Goal: Register for event/course

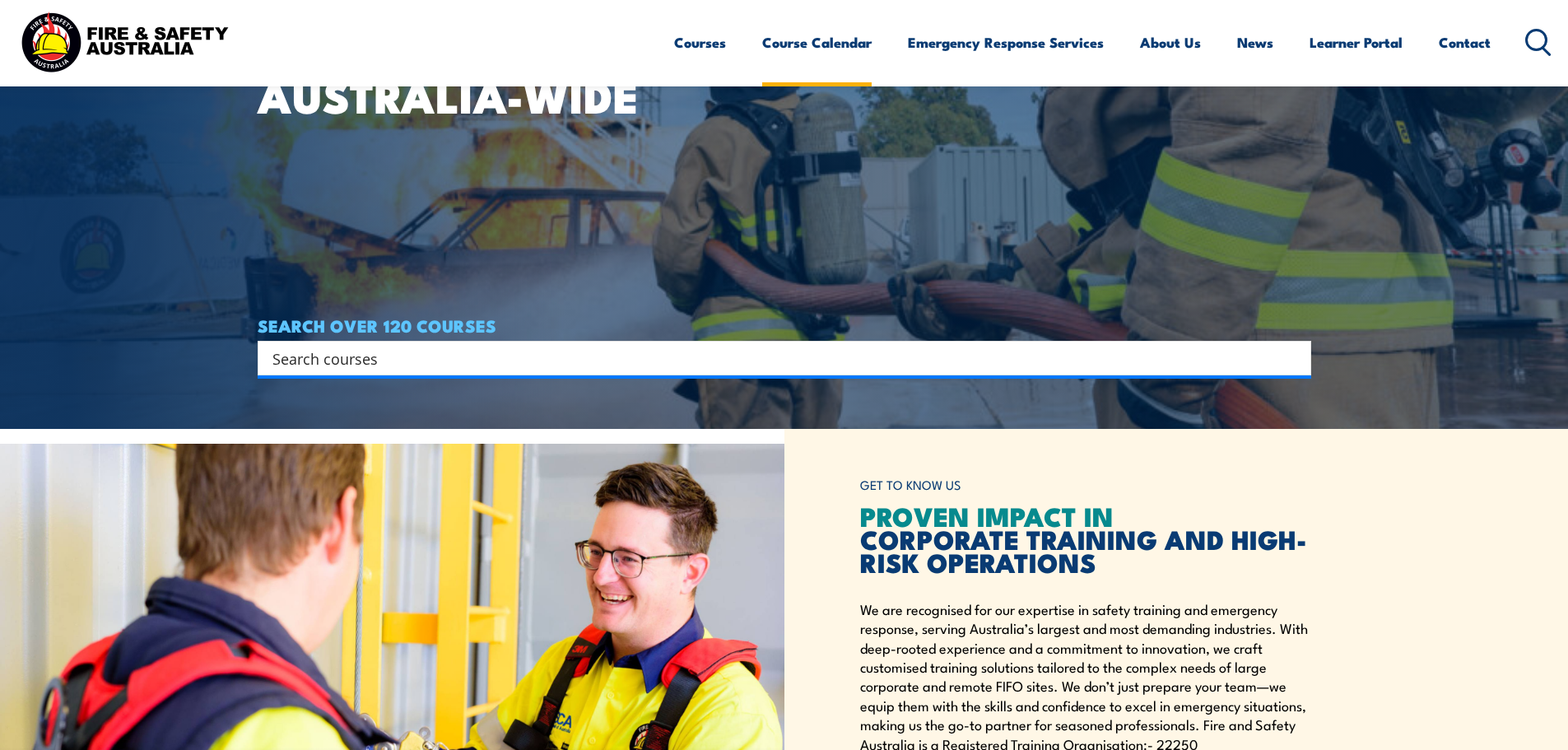
scroll to position [321, 0]
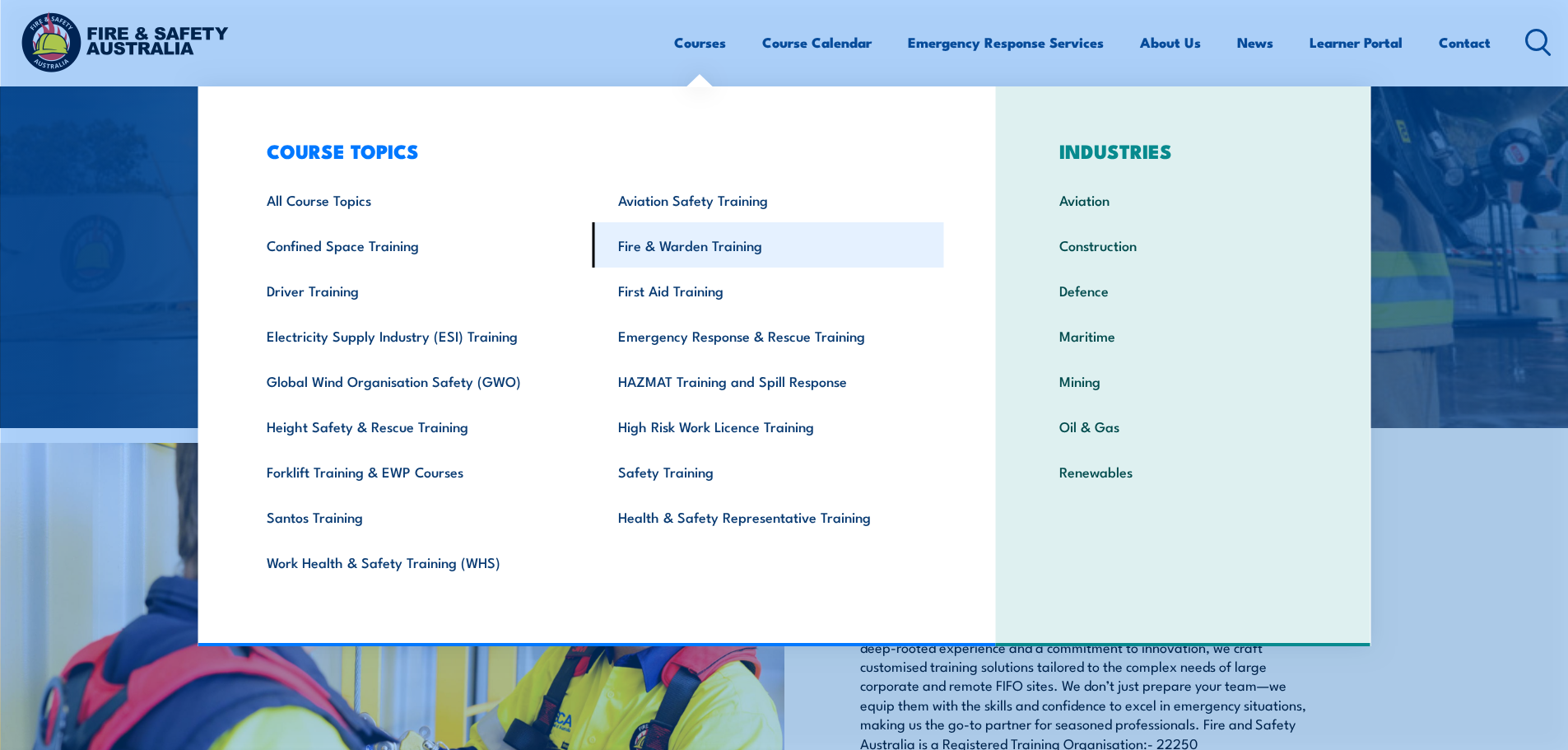
click at [735, 256] on link "Fire & Warden Training" at bounding box center [768, 244] width 352 height 46
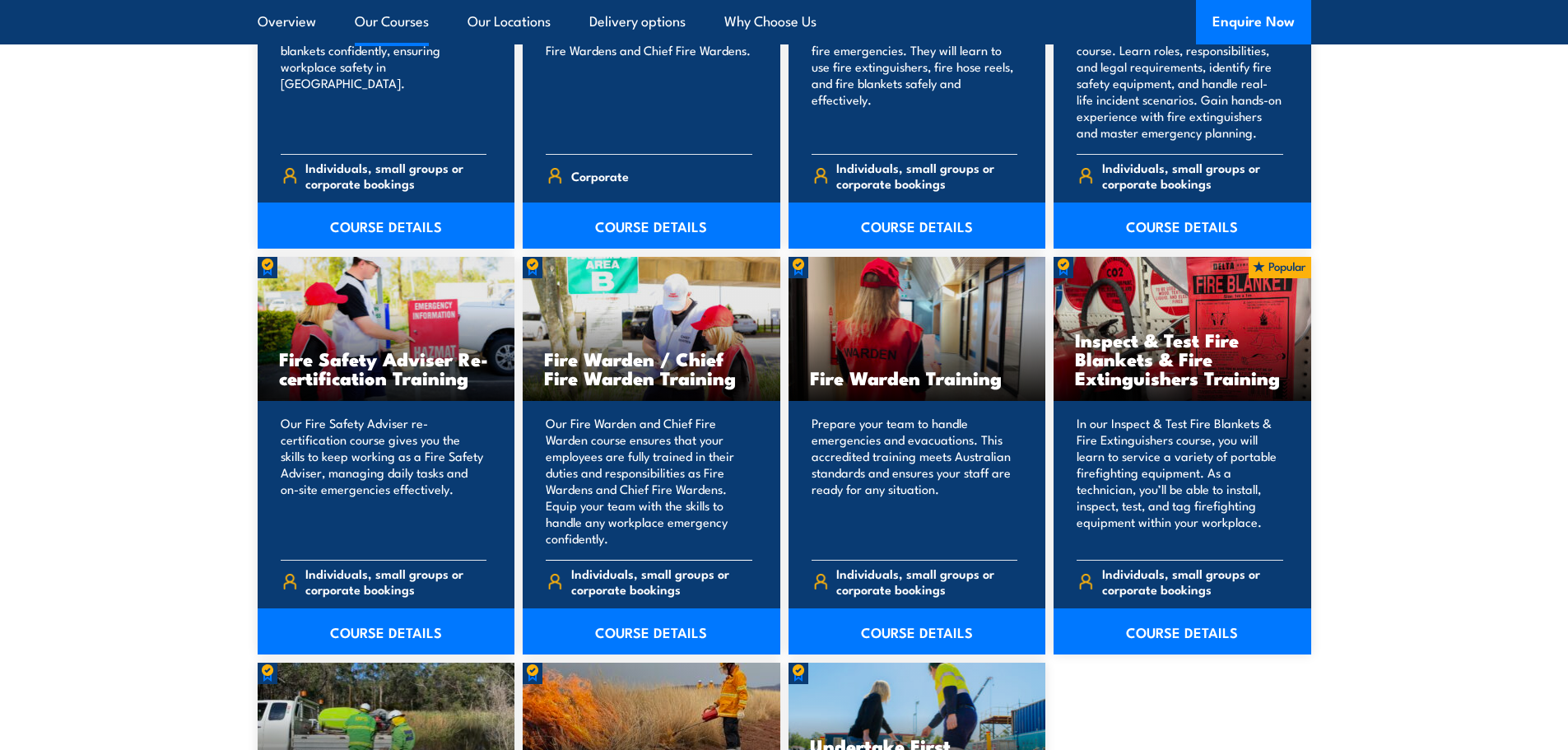
scroll to position [1987, 0]
click at [665, 614] on link "COURSE DETAILS" at bounding box center [652, 630] width 258 height 46
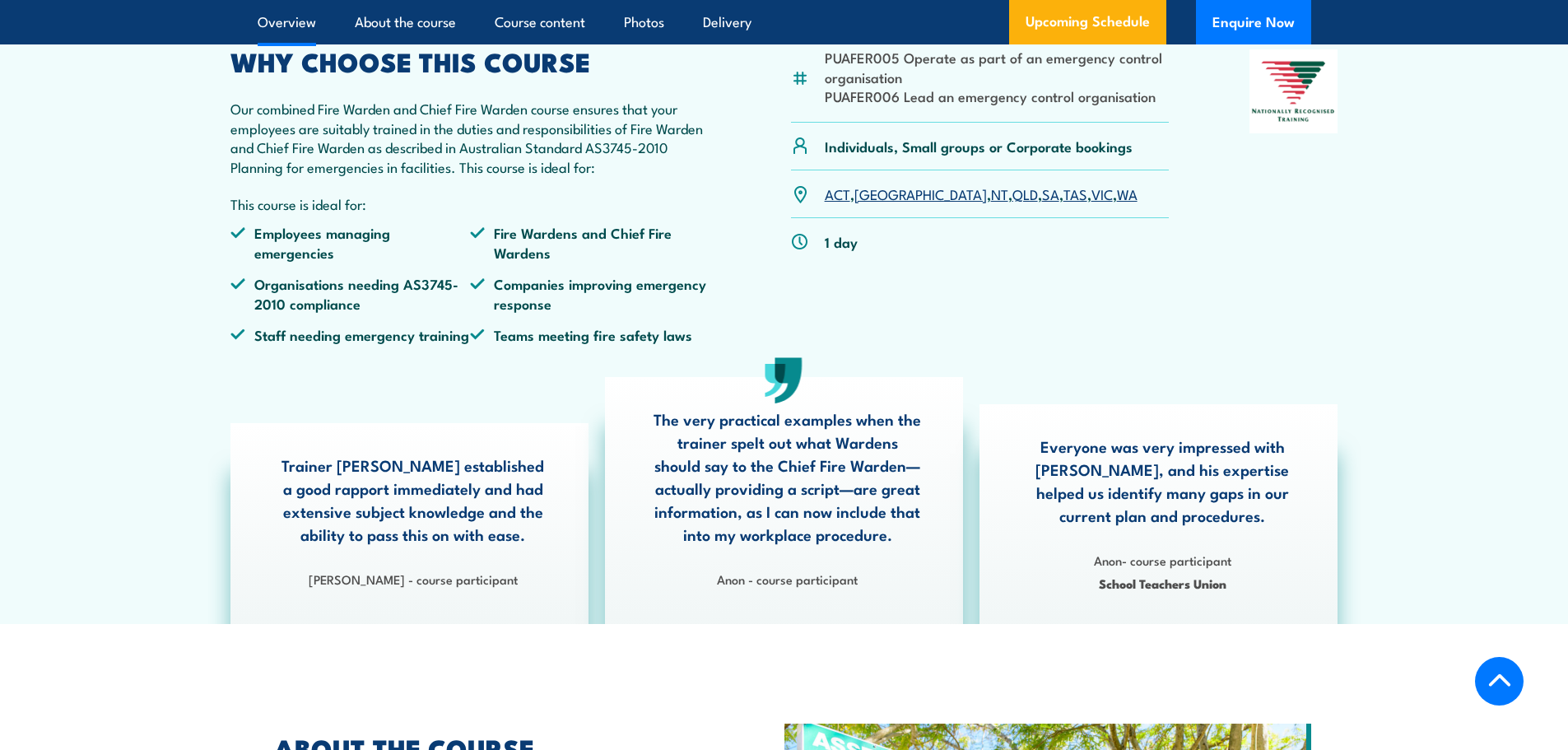
scroll to position [548, 0]
click at [1092, 204] on link "VIC" at bounding box center [1102, 194] width 21 height 20
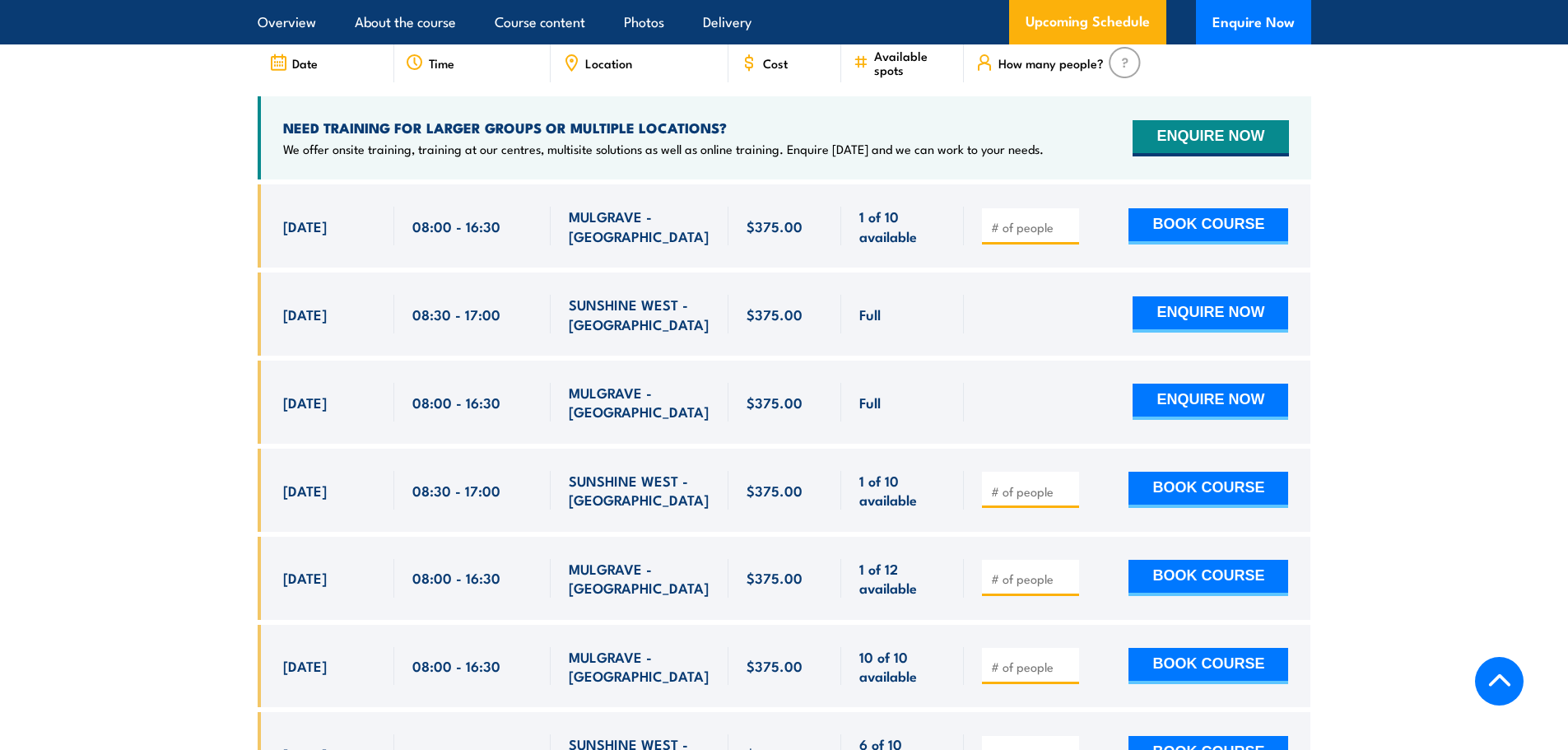
scroll to position [2989, 0]
click at [792, 455] on div "$375.00" at bounding box center [785, 489] width 114 height 83
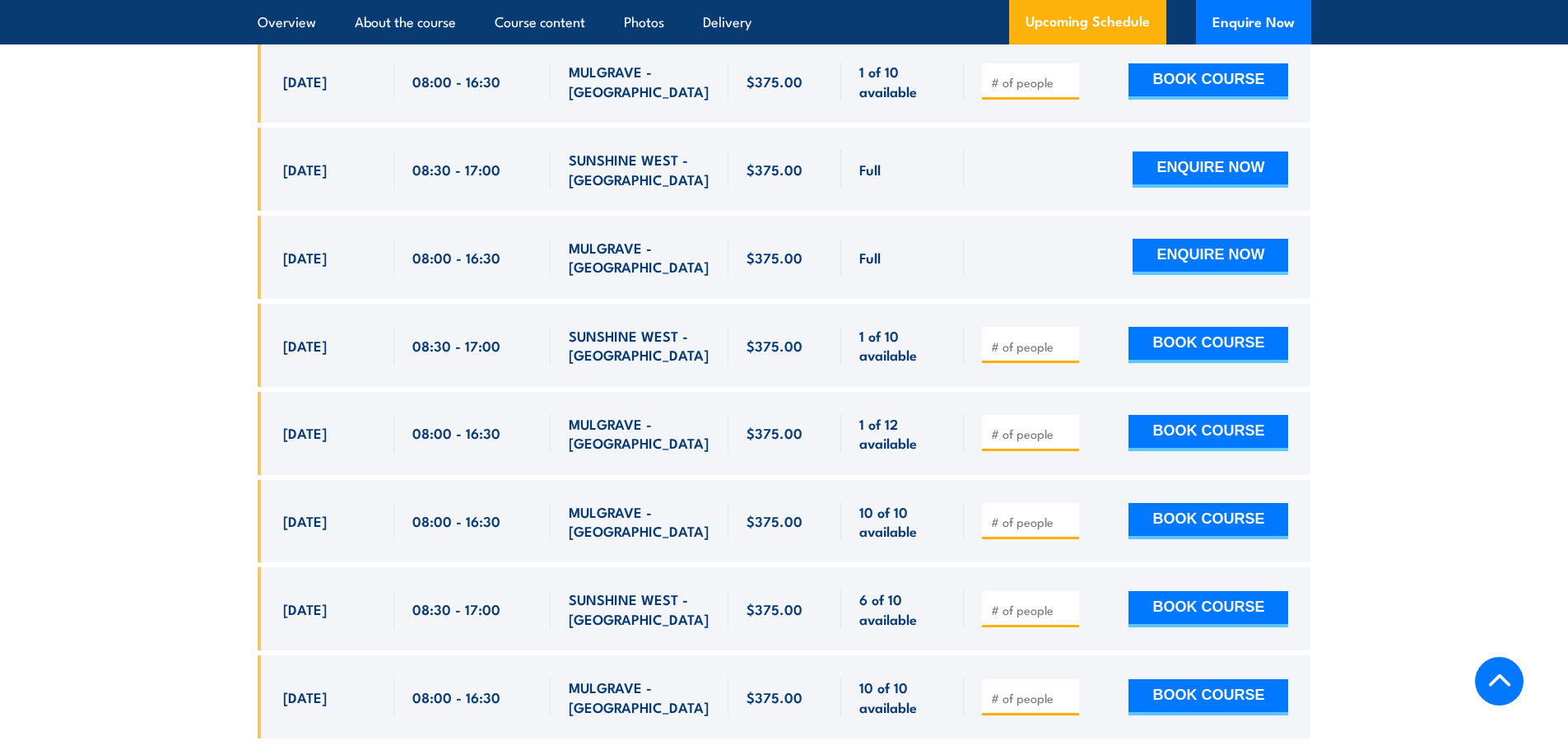
scroll to position [3135, 0]
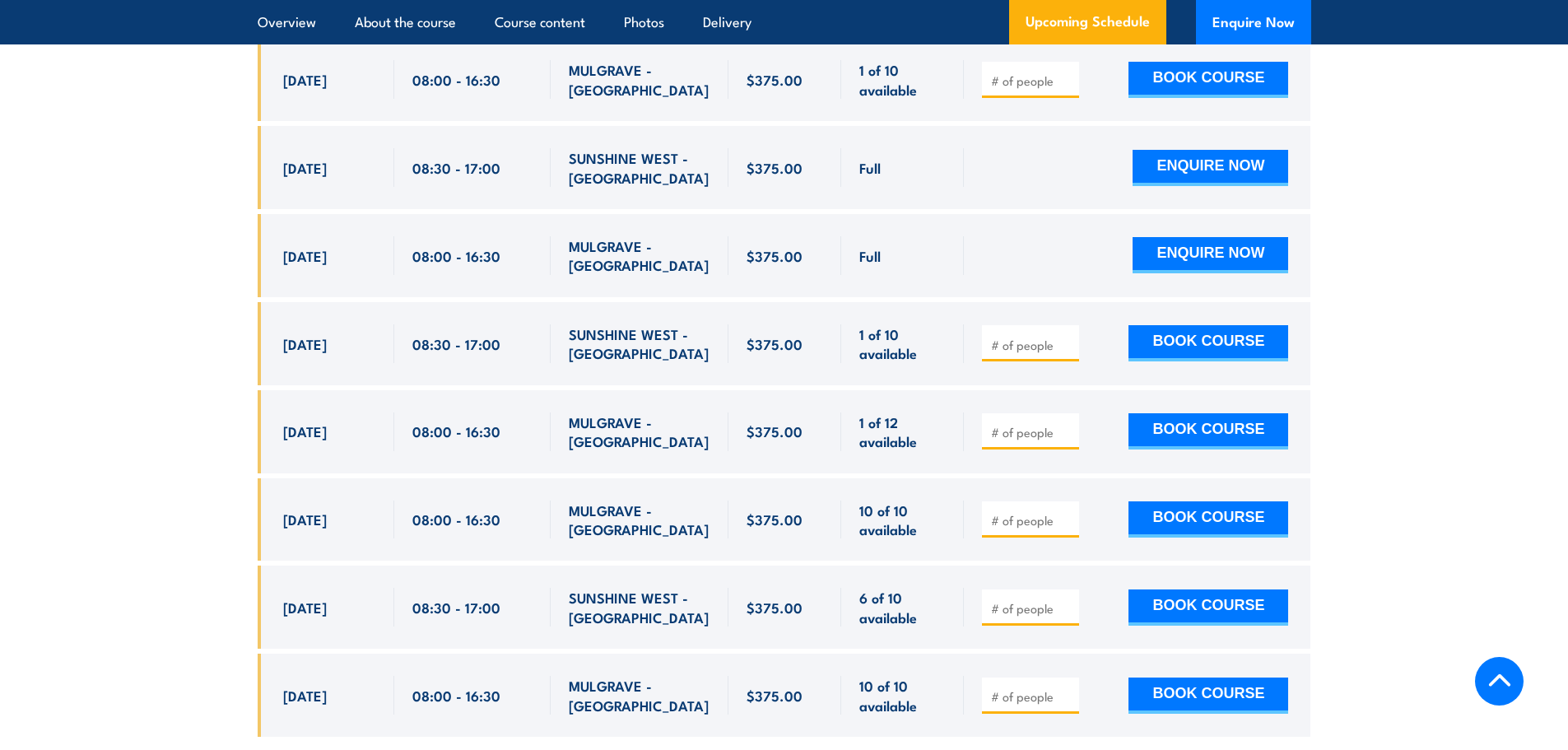
click at [1399, 411] on section "UPCOMING SCHEDULE FOR - "Fire Warden / Chief Fire Warden Training" 26/08/2025 2…" at bounding box center [784, 272] width 1568 height 976
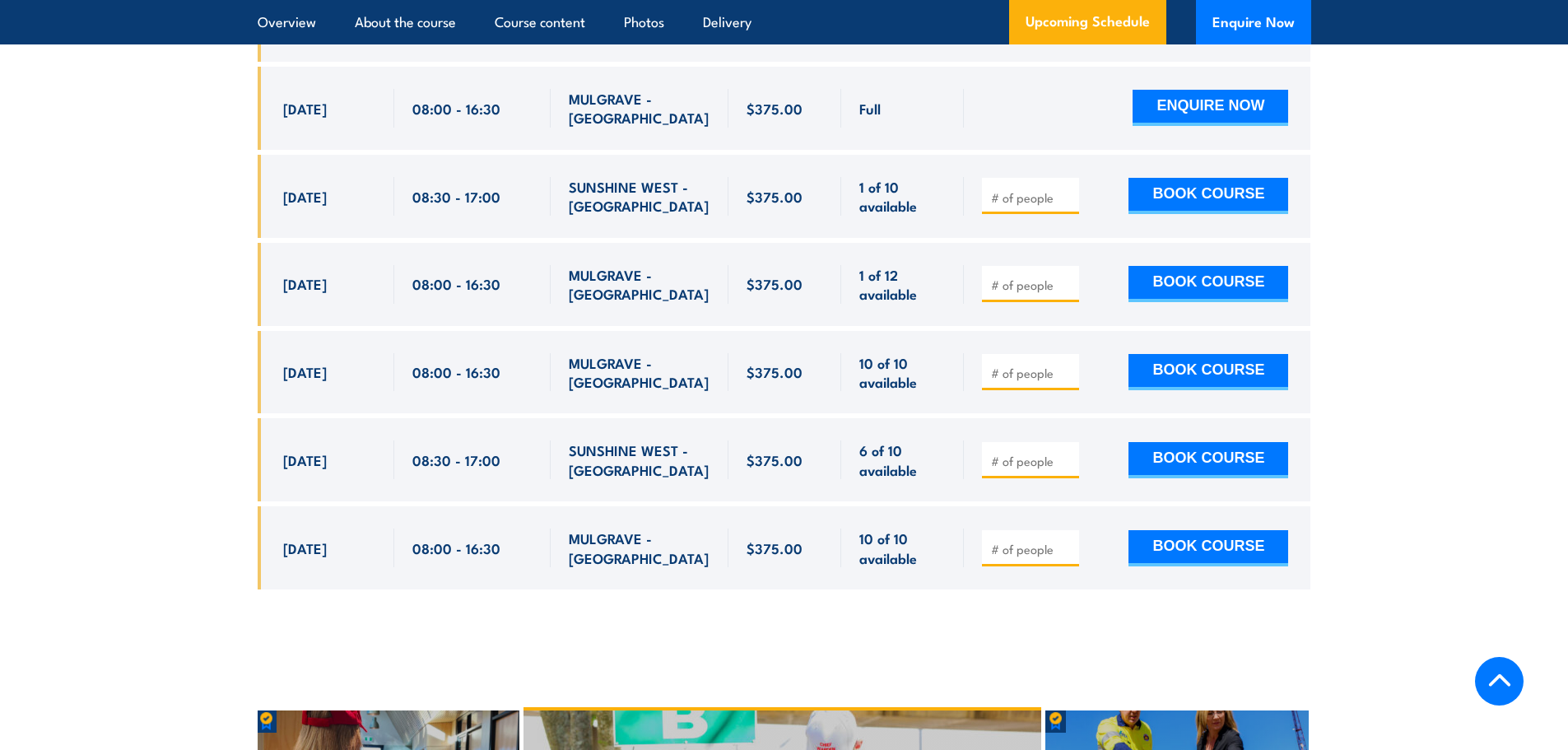
scroll to position [3243, 0]
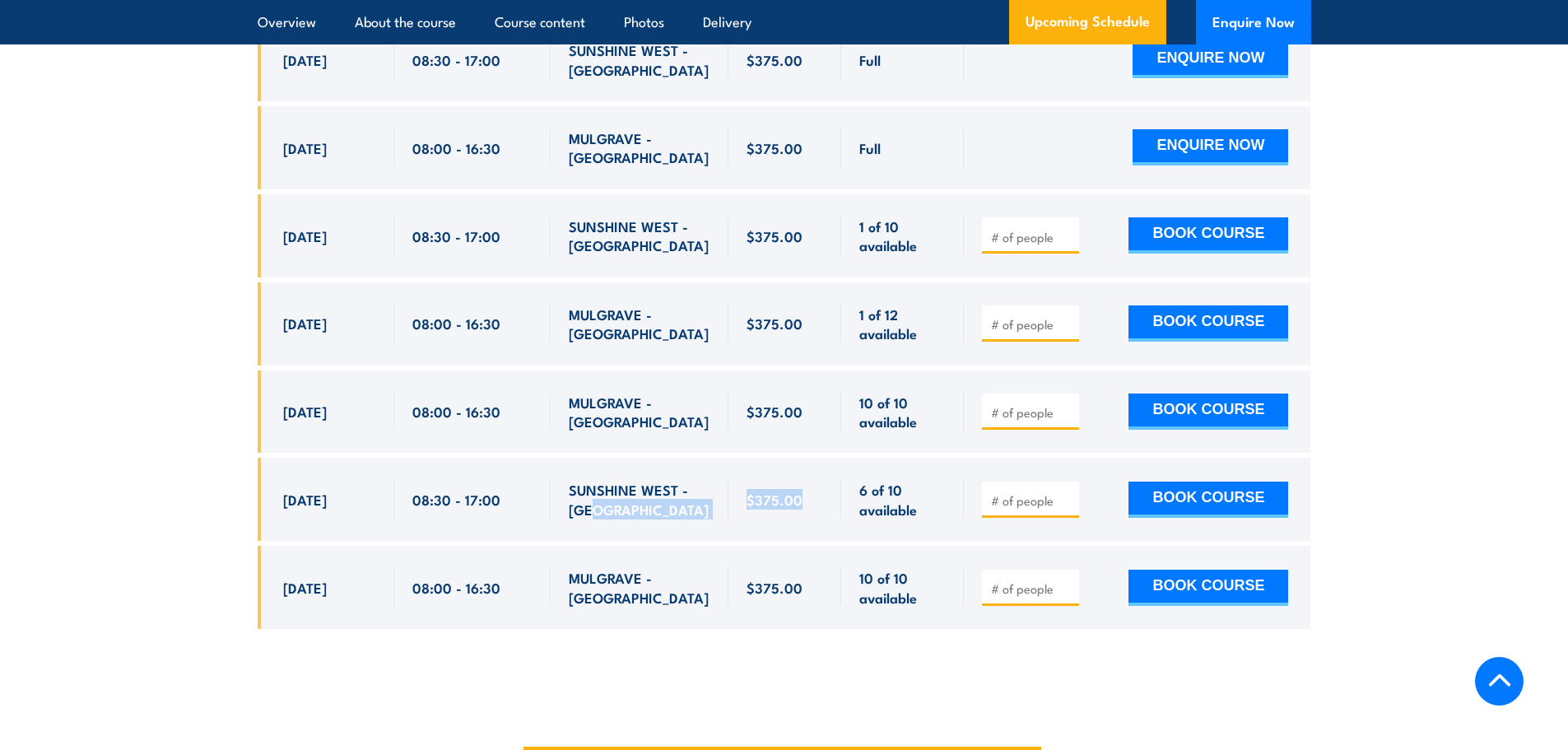
drag, startPoint x: 796, startPoint y: 494, endPoint x: 707, endPoint y: 494, distance: 89.0
click at [707, 494] on div "11 Nov, 2025, 08:30 - 08:30" at bounding box center [784, 499] width 1054 height 83
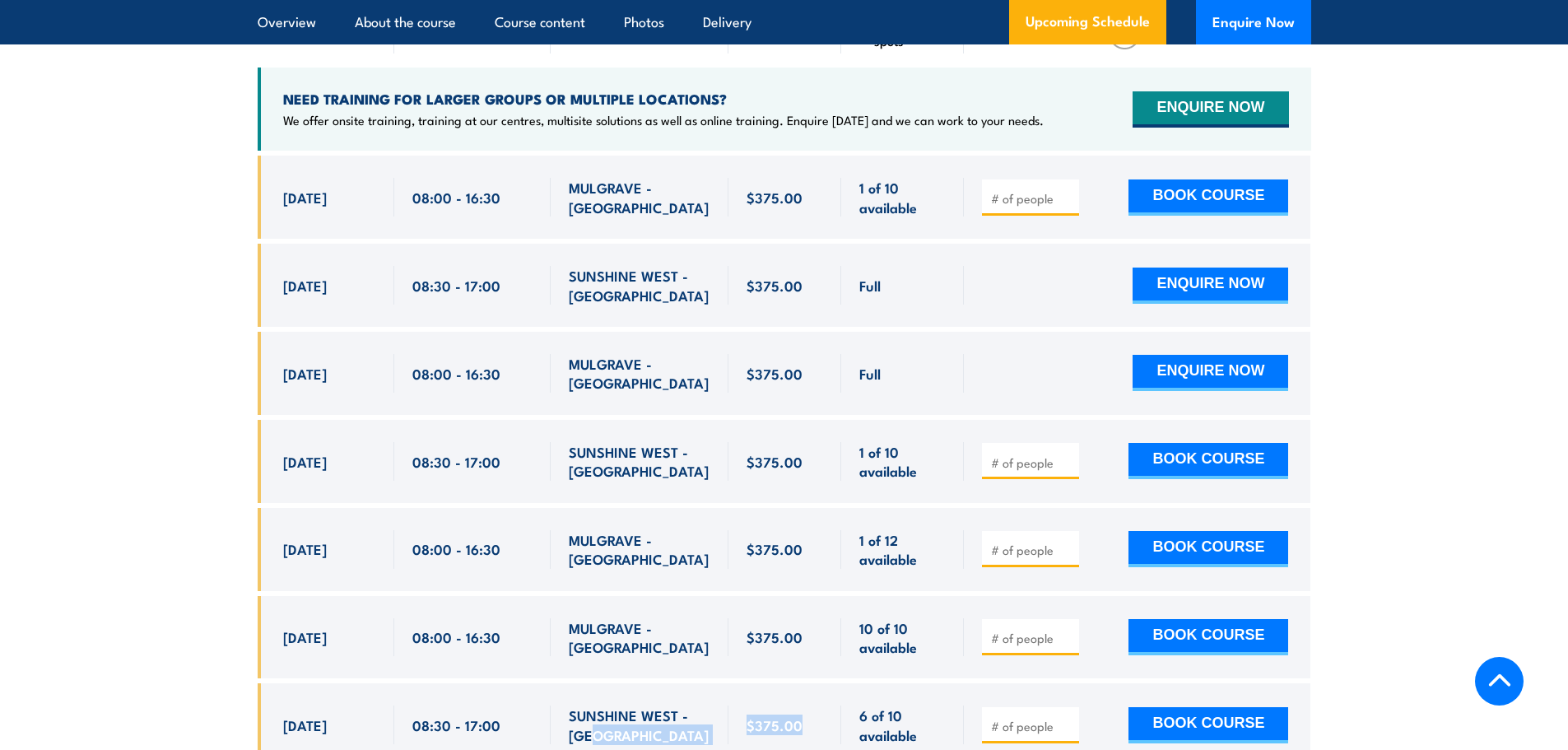
scroll to position [3120, 0]
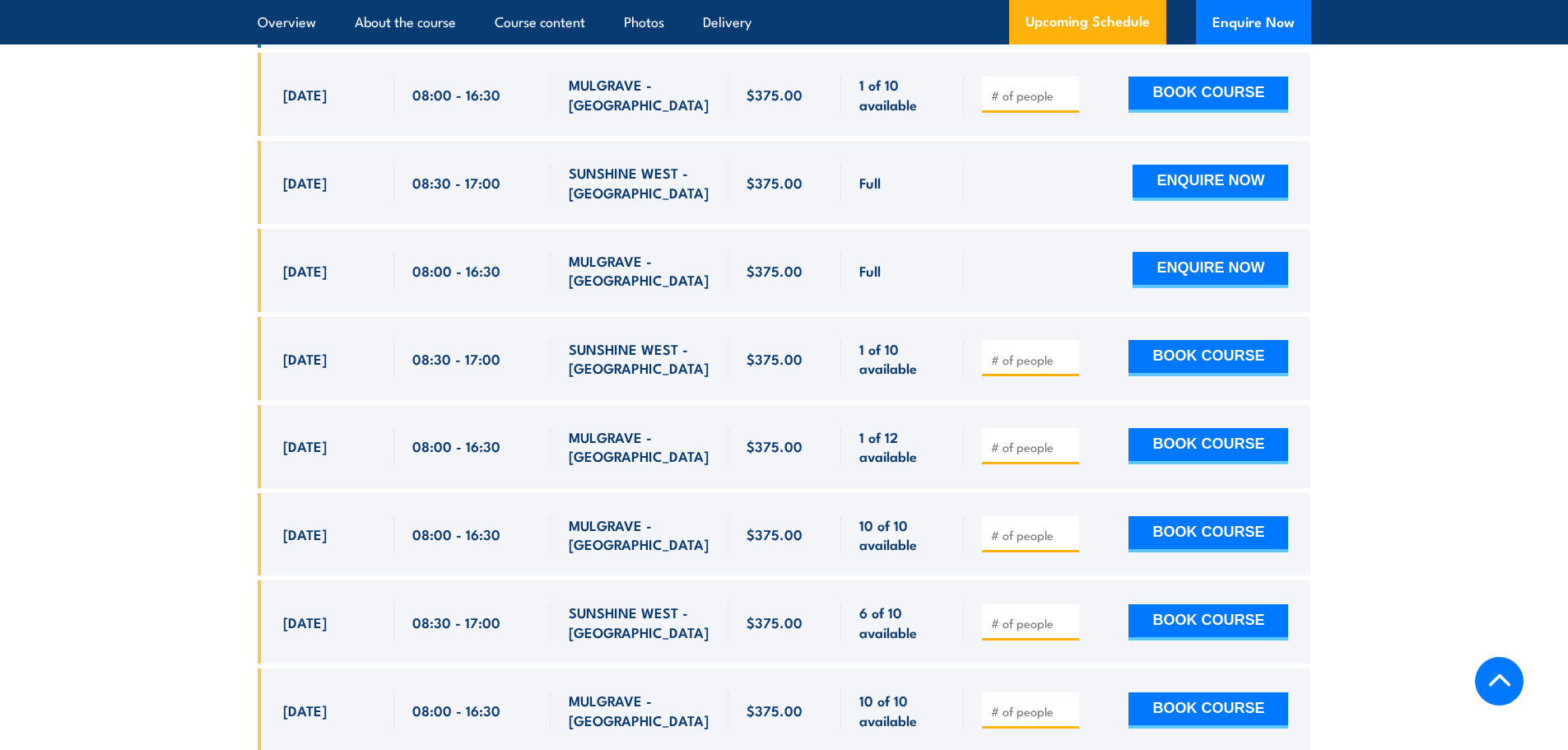
click at [1077, 616] on div at bounding box center [1031, 622] width 97 height 36
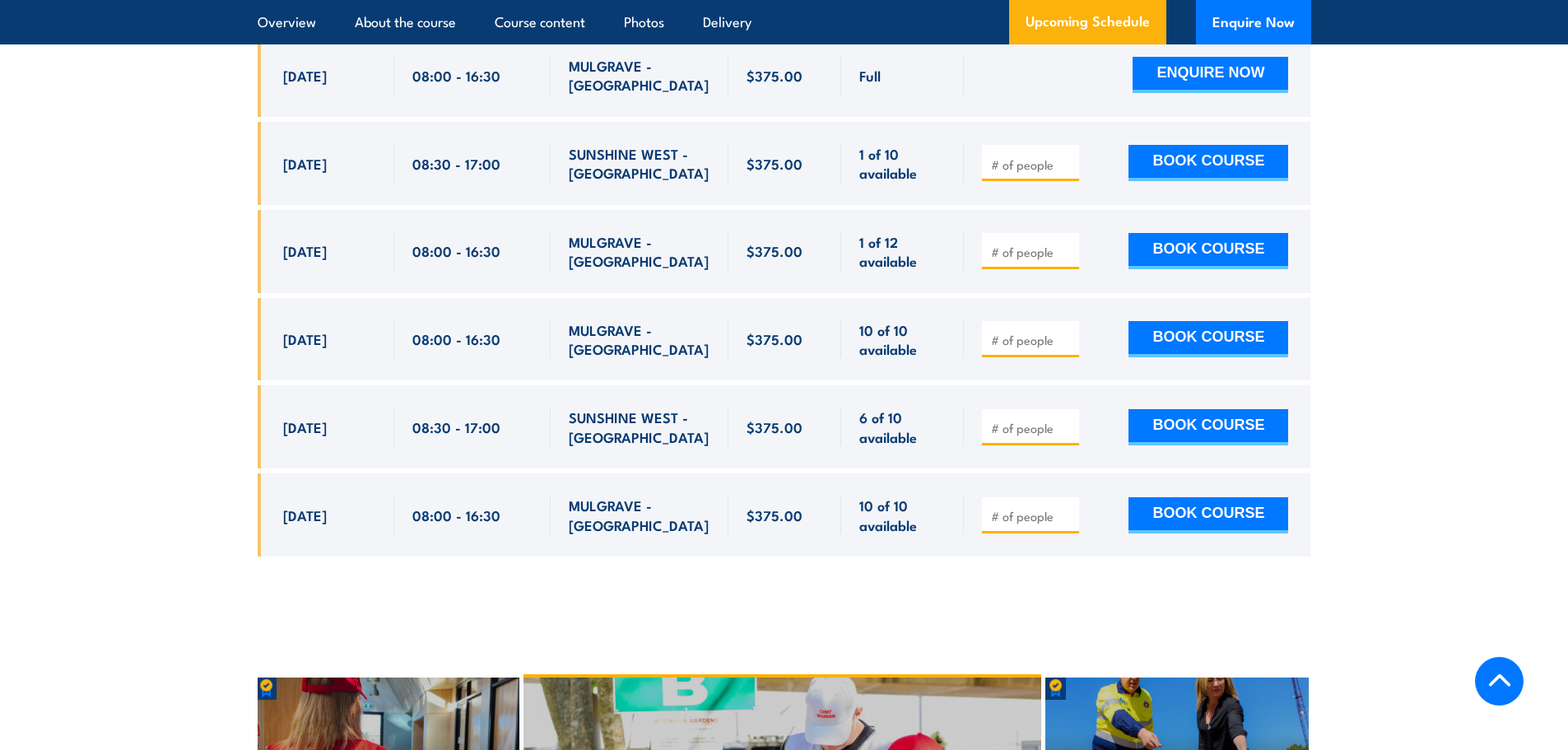
scroll to position [3312, 0]
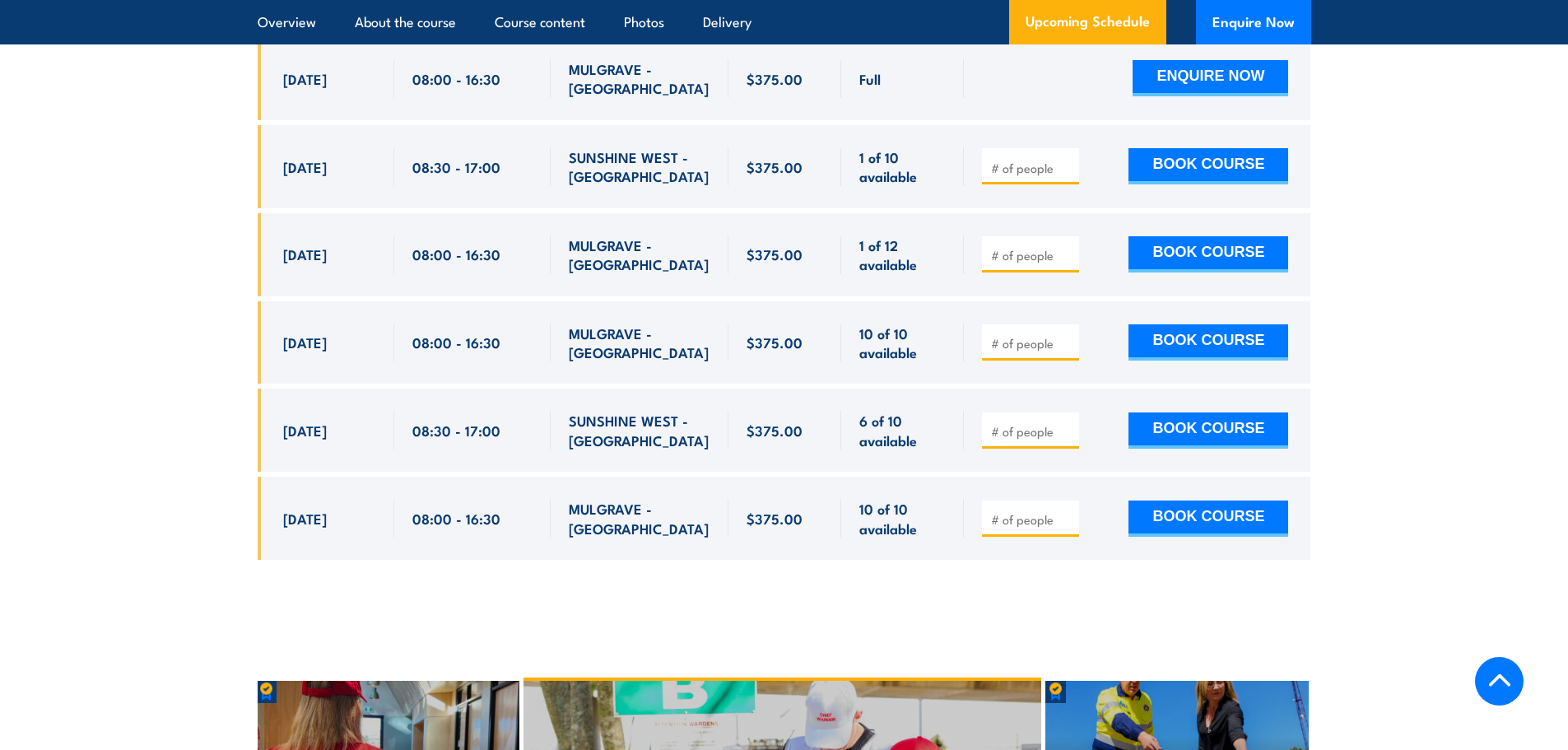
click at [786, 423] on span "$375.00" at bounding box center [775, 430] width 56 height 19
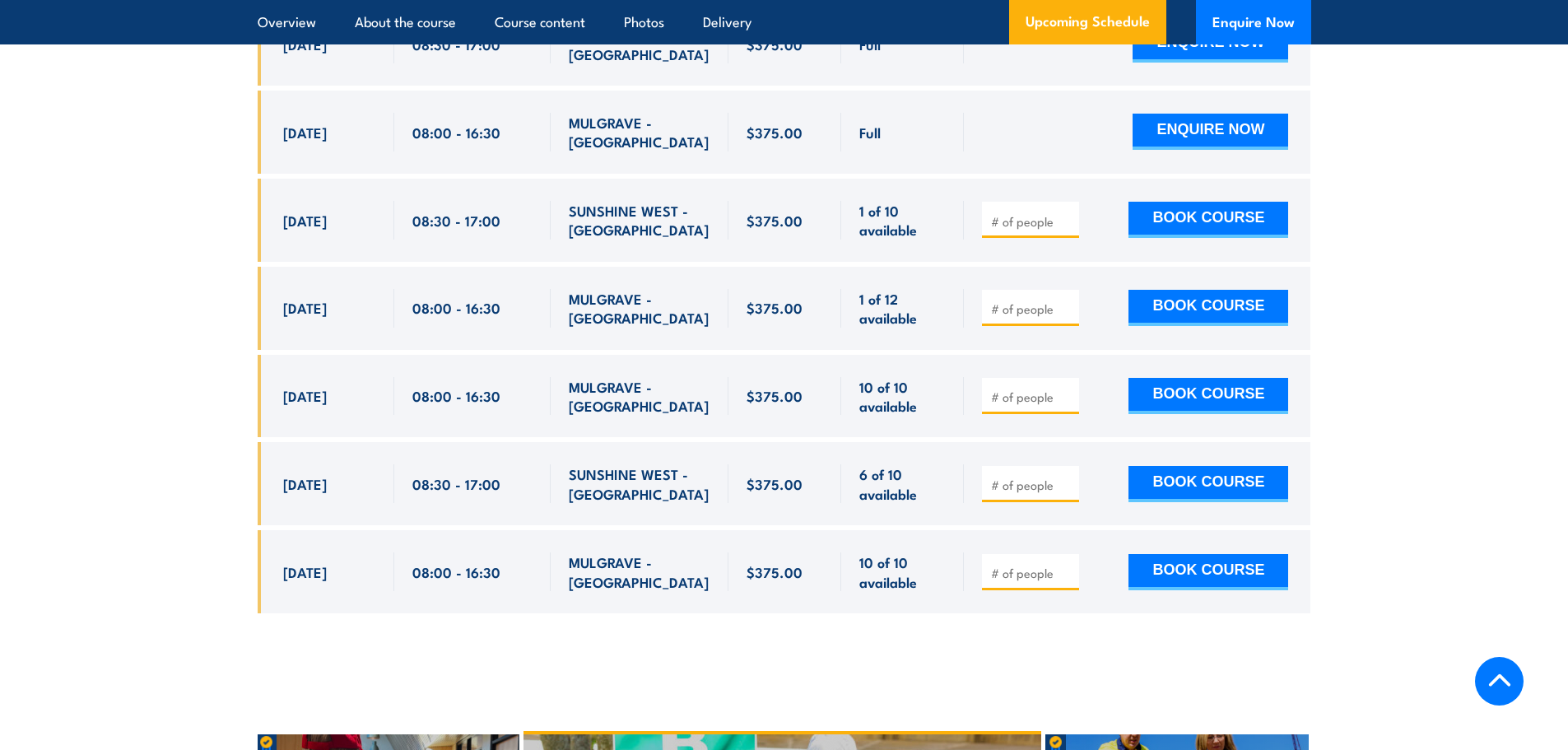
scroll to position [3260, 0]
click at [1058, 475] on input "number" at bounding box center [1032, 483] width 82 height 16
click at [1065, 475] on input "1" at bounding box center [1032, 483] width 82 height 16
type input "2"
click at [1065, 475] on input "2" at bounding box center [1032, 483] width 82 height 16
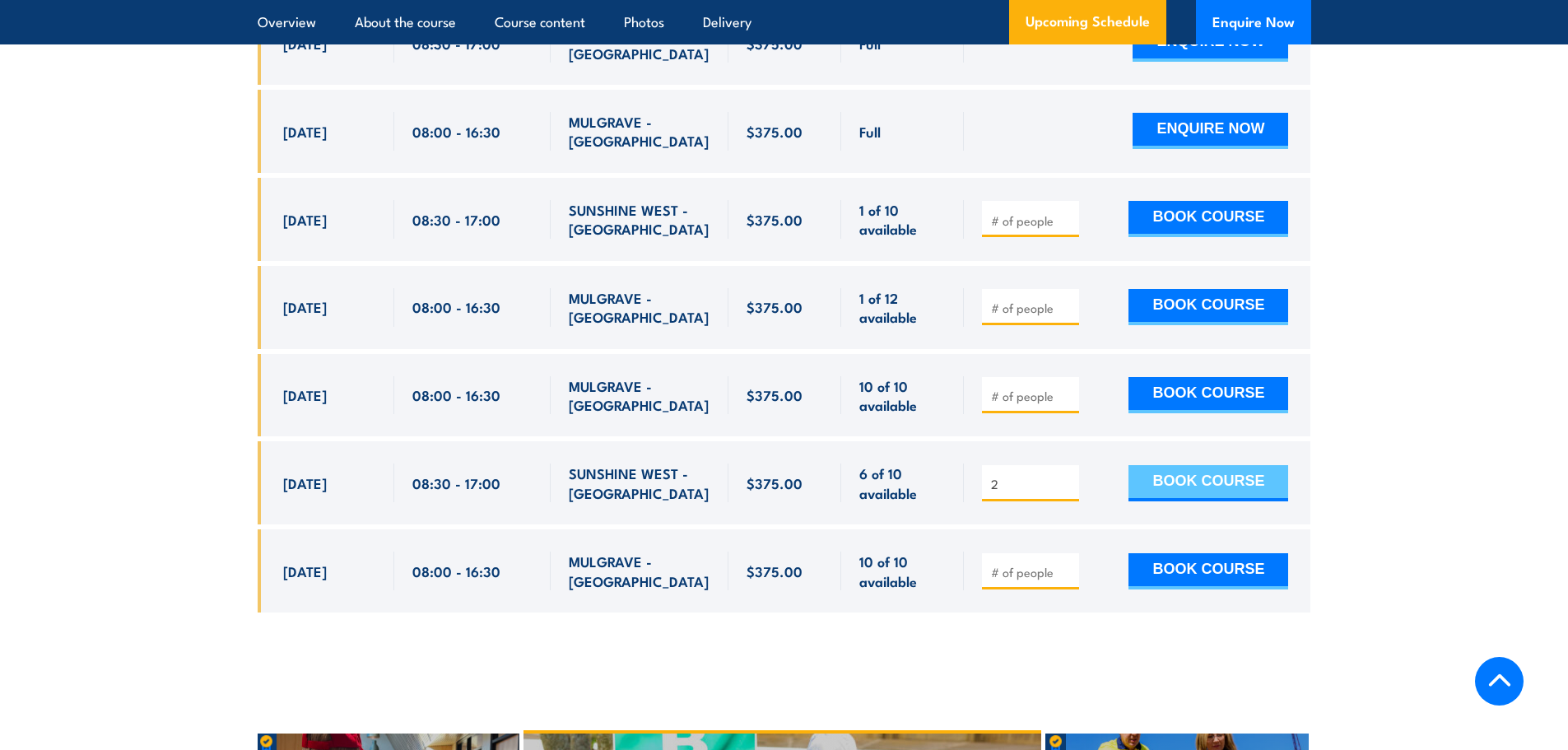
click at [1215, 473] on button "BOOK COURSE" at bounding box center [1208, 482] width 159 height 36
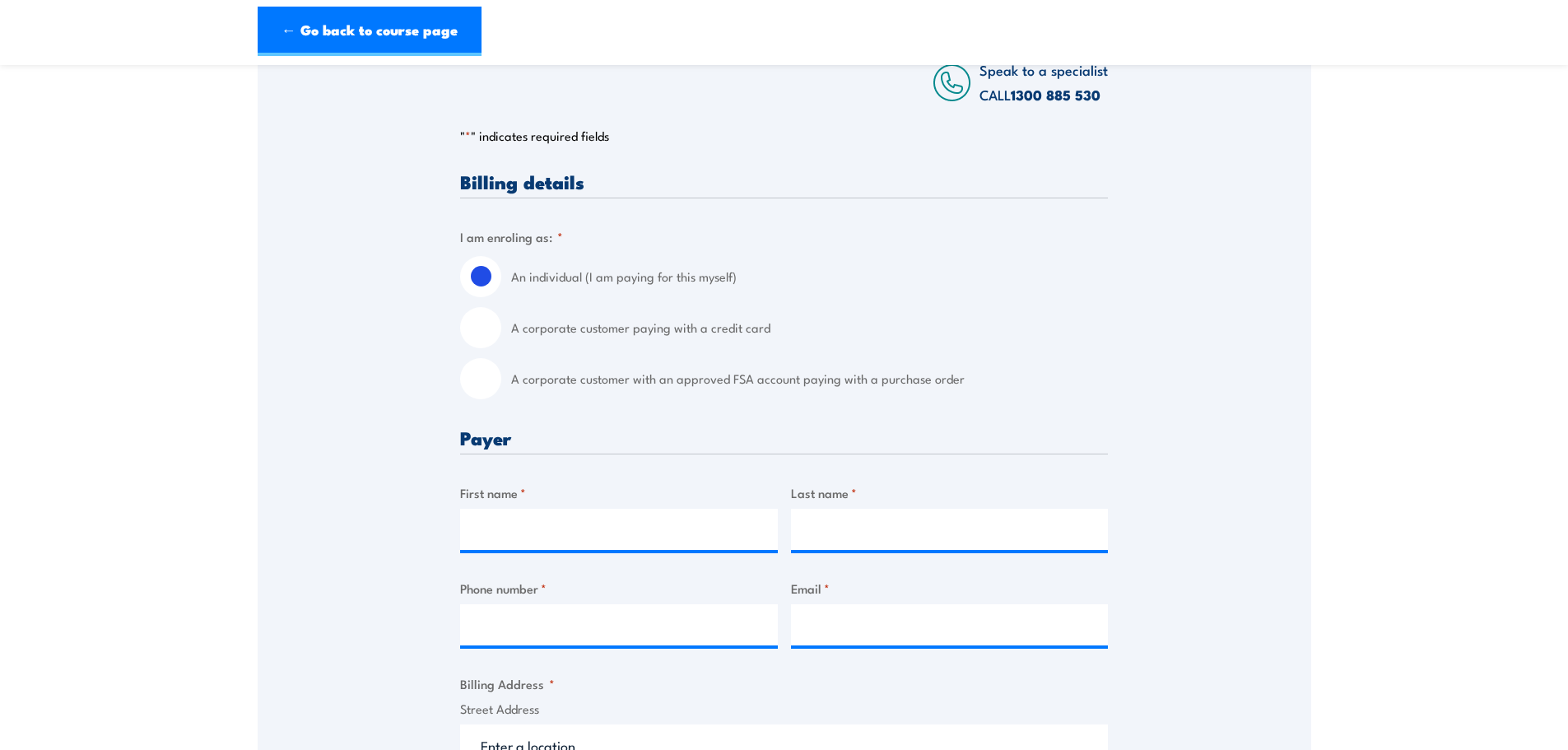
scroll to position [286, 0]
click at [515, 354] on div "An individual (I am paying for this myself) A corporate customer paying with a …" at bounding box center [784, 327] width 648 height 143
click at [494, 372] on input "A corporate customer with an approved FSA account paying with a purchase order" at bounding box center [481, 378] width 41 height 41
radio input "true"
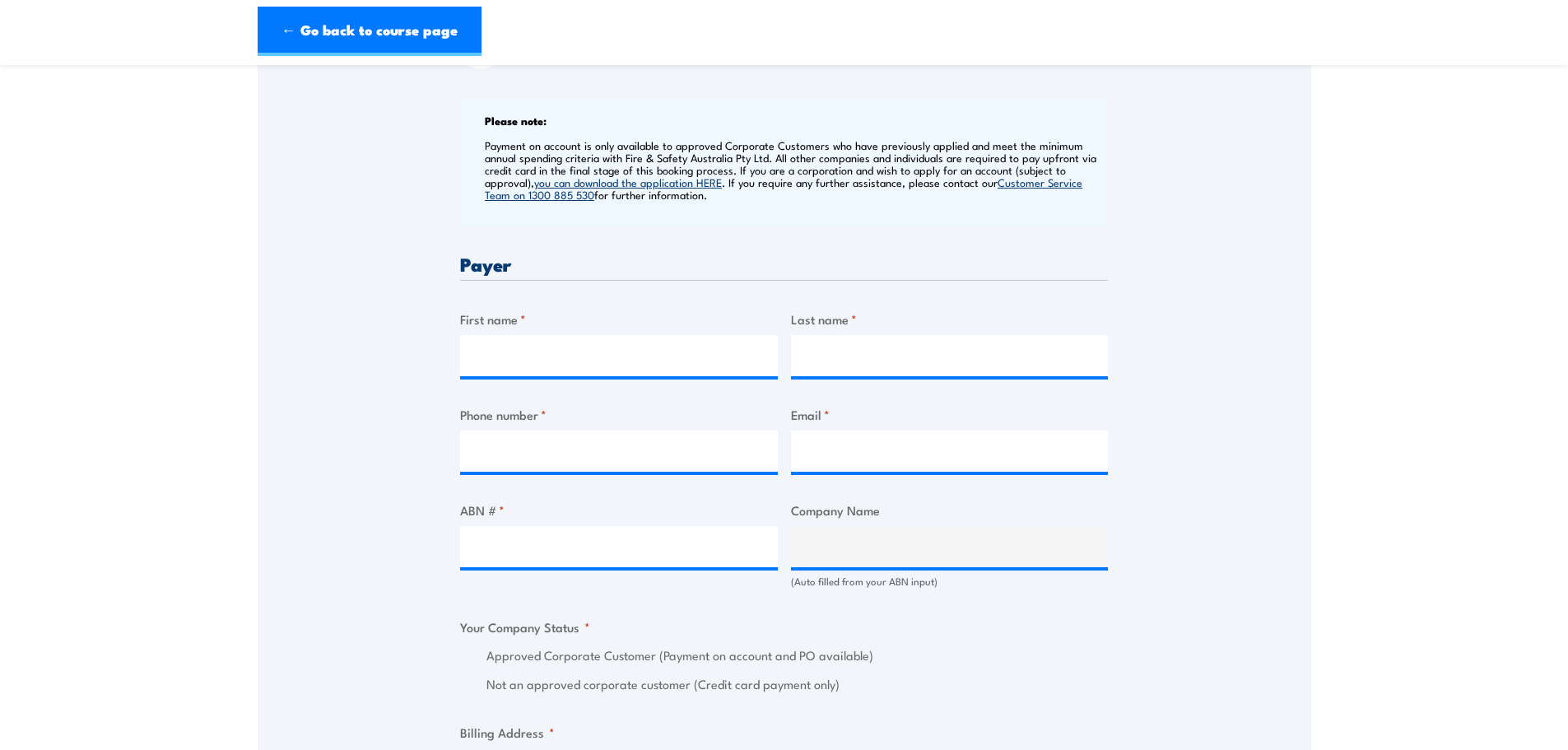
scroll to position [615, 0]
click at [494, 372] on input "First name *" at bounding box center [619, 356] width 318 height 41
type input "[PERSON_NAME]"
type input "Bozicevic"
type input "0414380386"
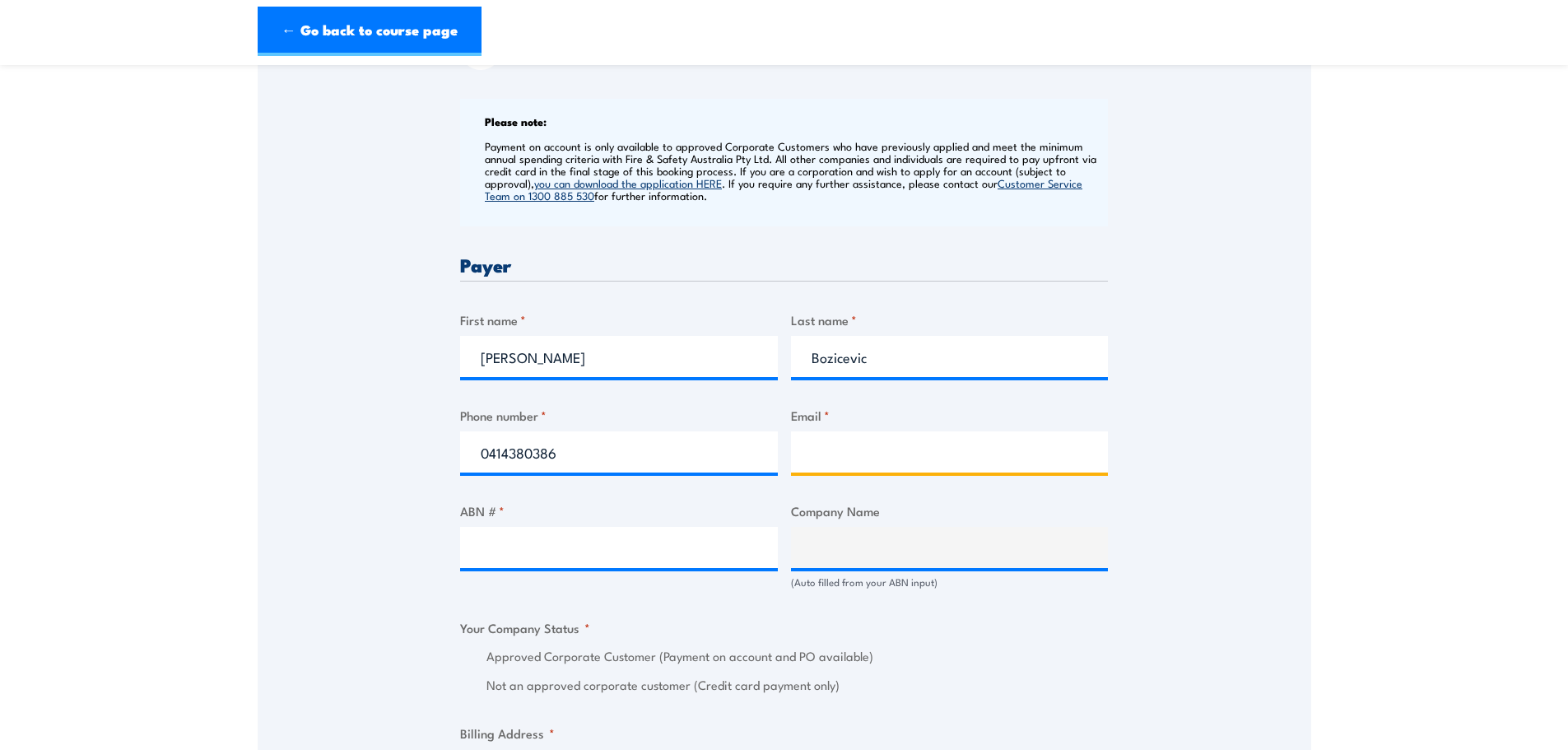
type input "[PERSON_NAME][EMAIL_ADDRESS][DOMAIN_NAME]"
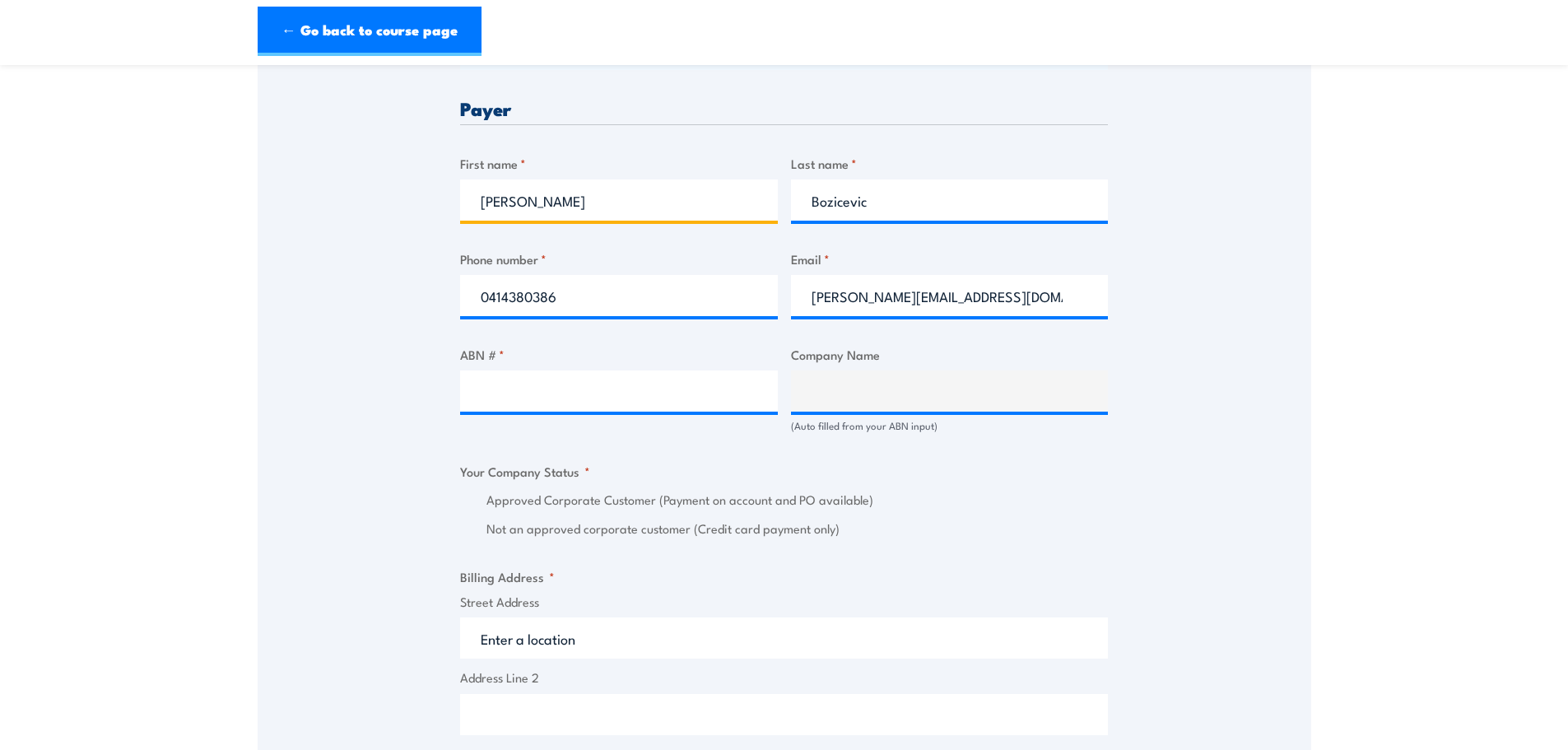
scroll to position [771, 0]
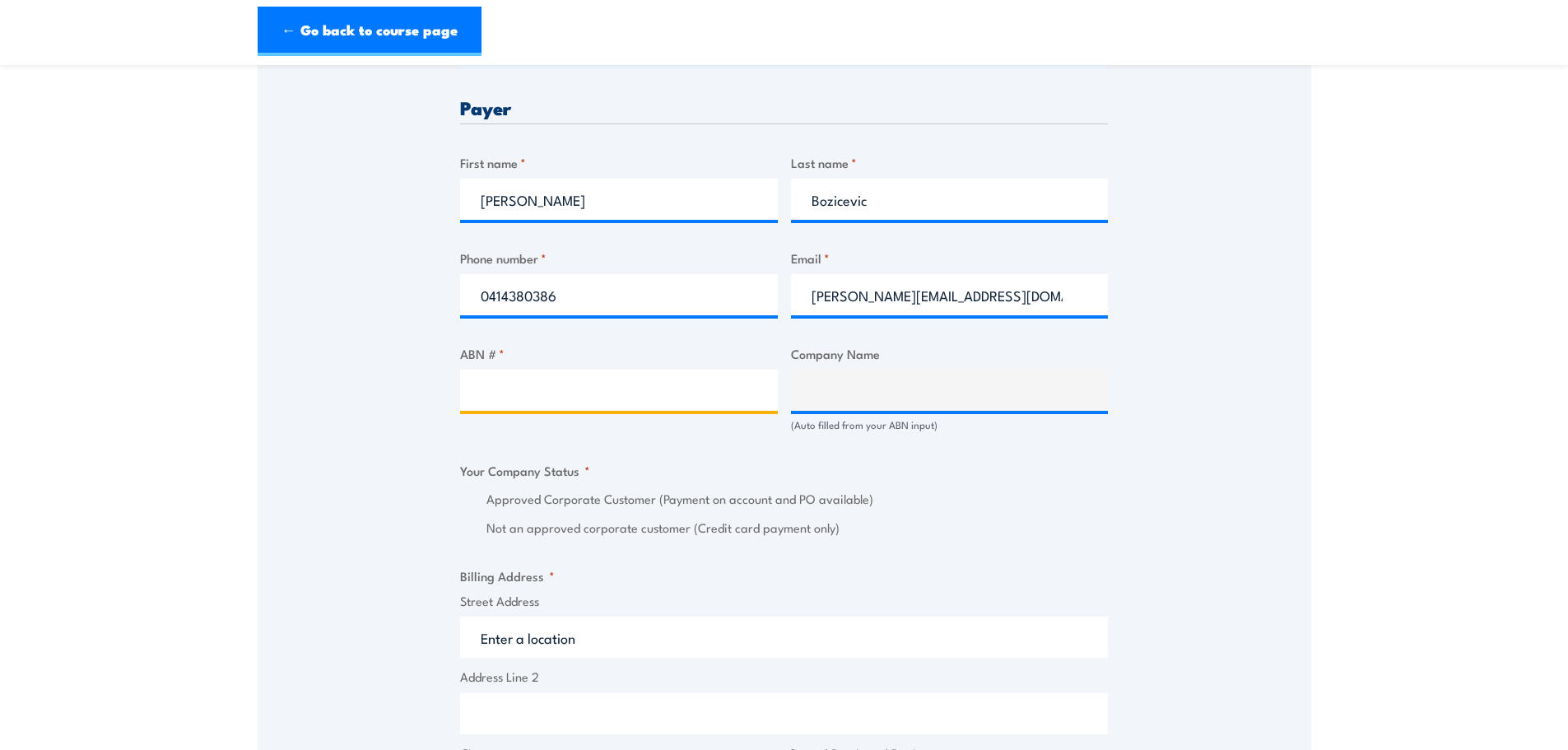
click at [648, 405] on input "ABN # *" at bounding box center [619, 390] width 318 height 41
paste input "6100675221"
click at [908, 397] on div "Billing details I am enroling as: * An individual (I am paying for this myself)…" at bounding box center [784, 541] width 648 height 1712
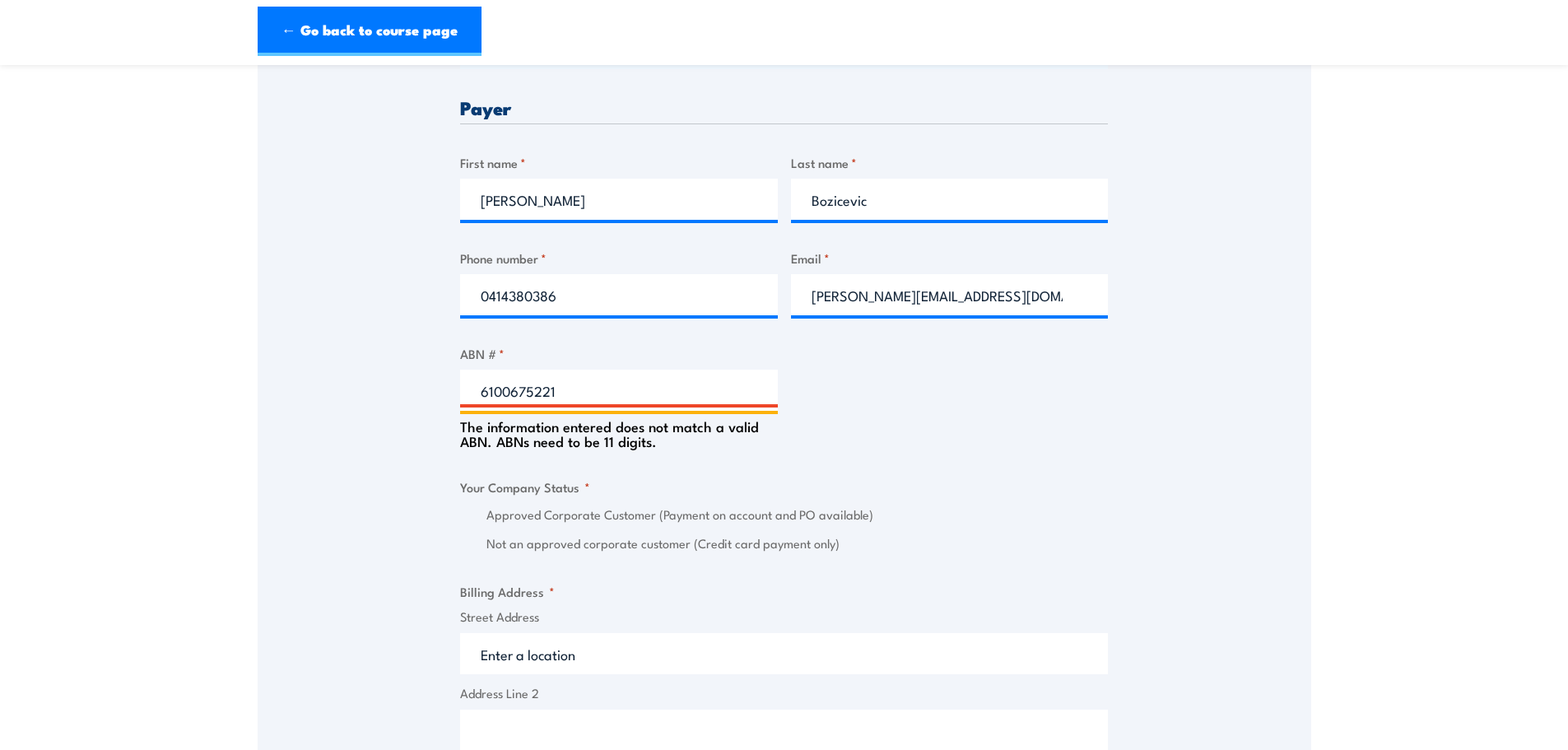
click at [734, 379] on input "6100675221" at bounding box center [619, 390] width 318 height 41
click at [488, 388] on input "6100675221" at bounding box center [619, 390] width 318 height 41
click at [481, 388] on input "6100675221" at bounding box center [619, 390] width 318 height 41
click at [611, 359] on label "ABN # *" at bounding box center [619, 353] width 318 height 19
click at [611, 370] on input "6100675221" at bounding box center [619, 390] width 318 height 41
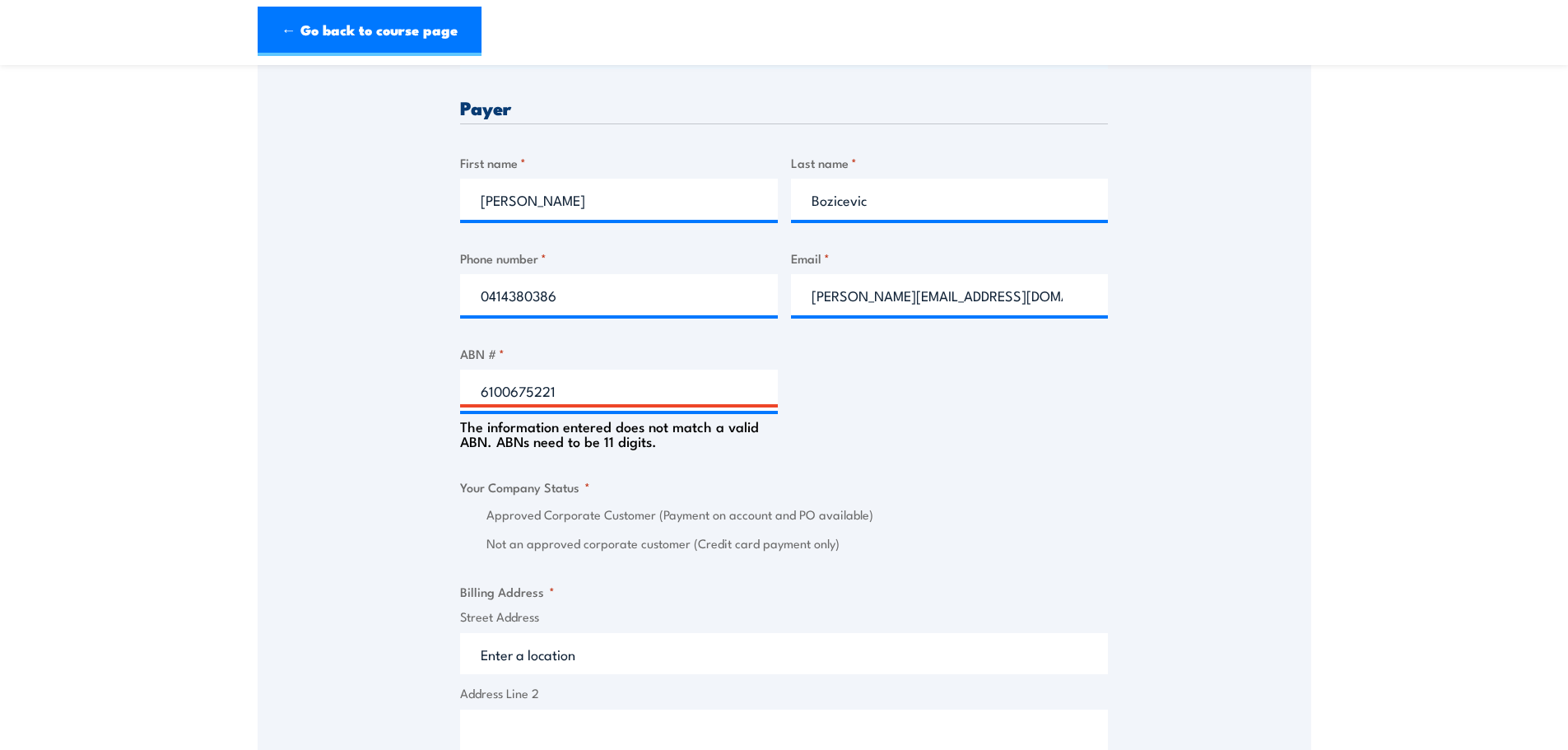
click at [608, 366] on div "ABN # * 6100675221 The information entered does not match a valid ABN. ABNs nee…" at bounding box center [619, 396] width 318 height 105
click at [608, 376] on input "6100675221" at bounding box center [619, 390] width 318 height 41
click at [720, 479] on fieldset "Your Company Status * Approved Corporate Customer (Payment on account and PO av…" at bounding box center [784, 516] width 648 height 77
click at [588, 388] on input "6100675221" at bounding box center [619, 390] width 318 height 41
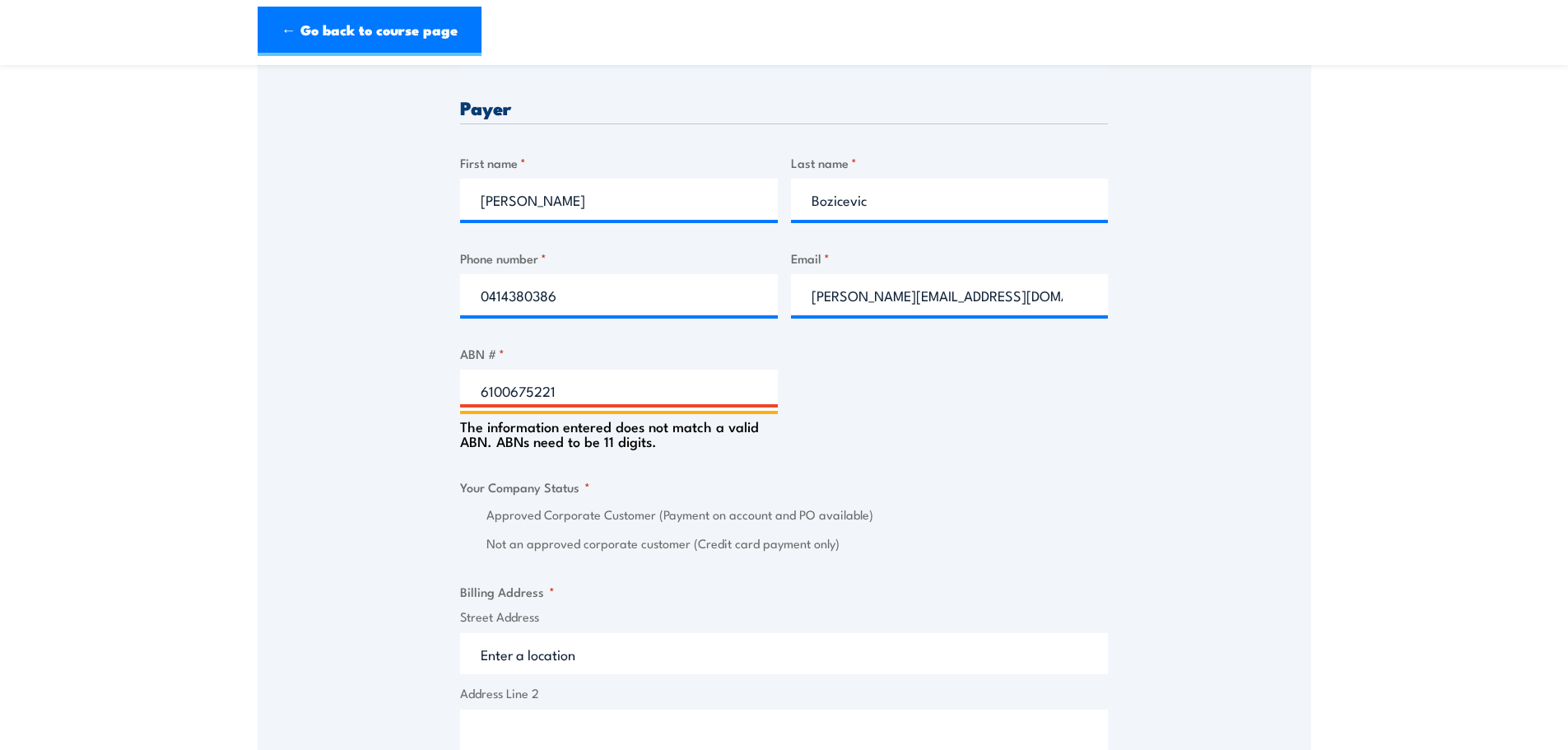
paste input "15 084 157 666"
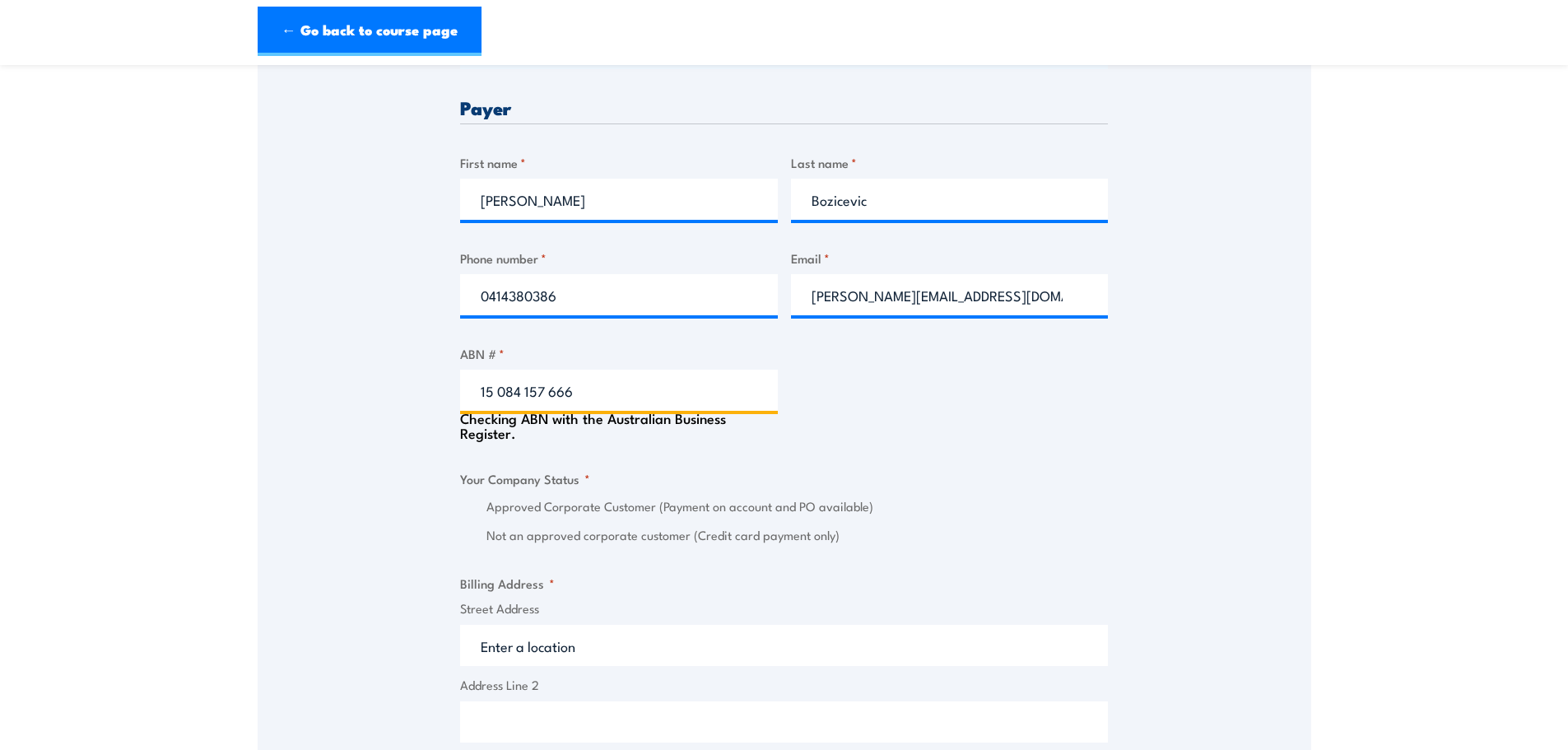
type input "15 084 157 666"
click at [619, 423] on div "Checking ABN with the Australian Business Register." at bounding box center [619, 425] width 318 height 30
type input "TEAM GLOBAL EXPRESS PTY LTD"
radio input "true"
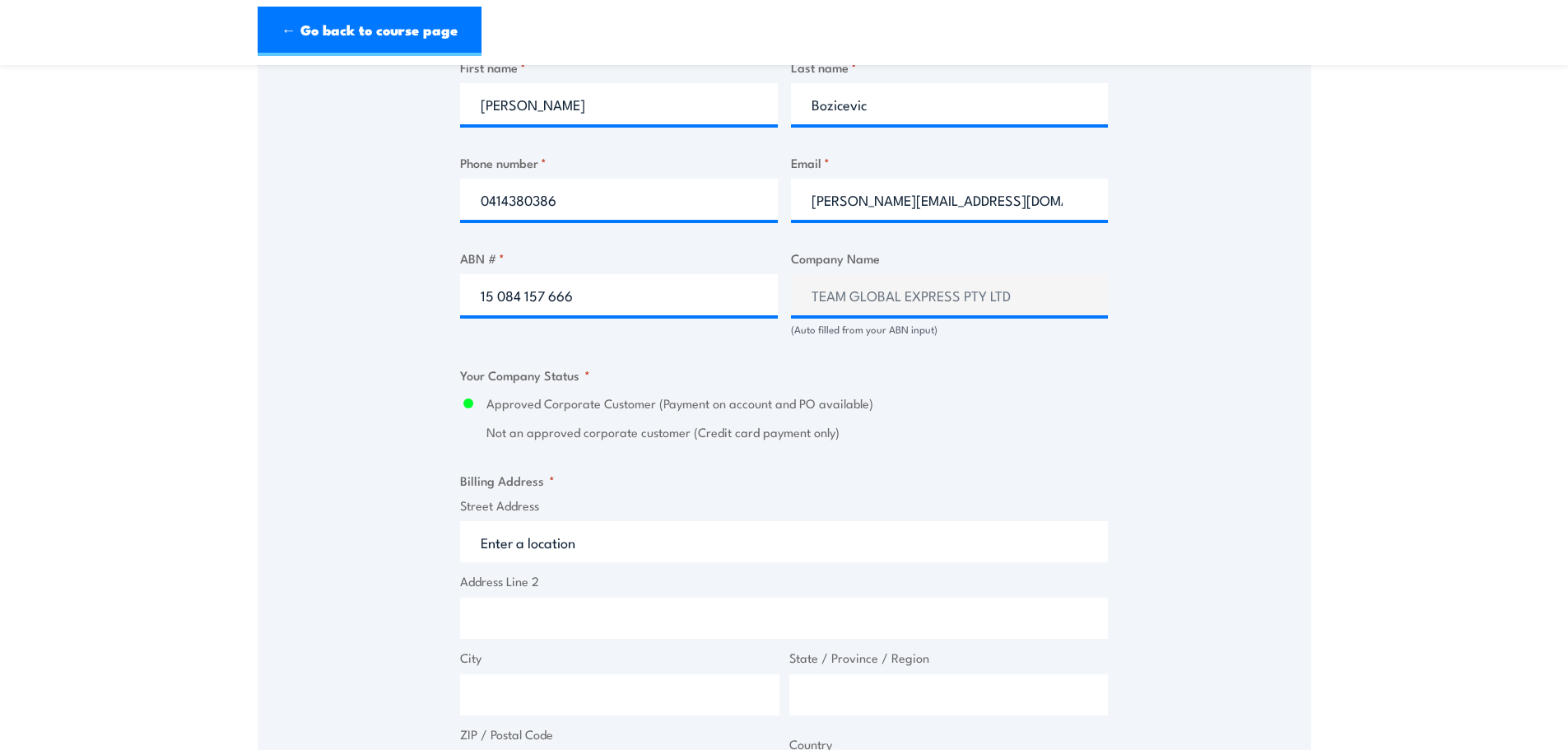
scroll to position [868, 0]
click at [612, 527] on input "Street Address" at bounding box center [784, 541] width 648 height 41
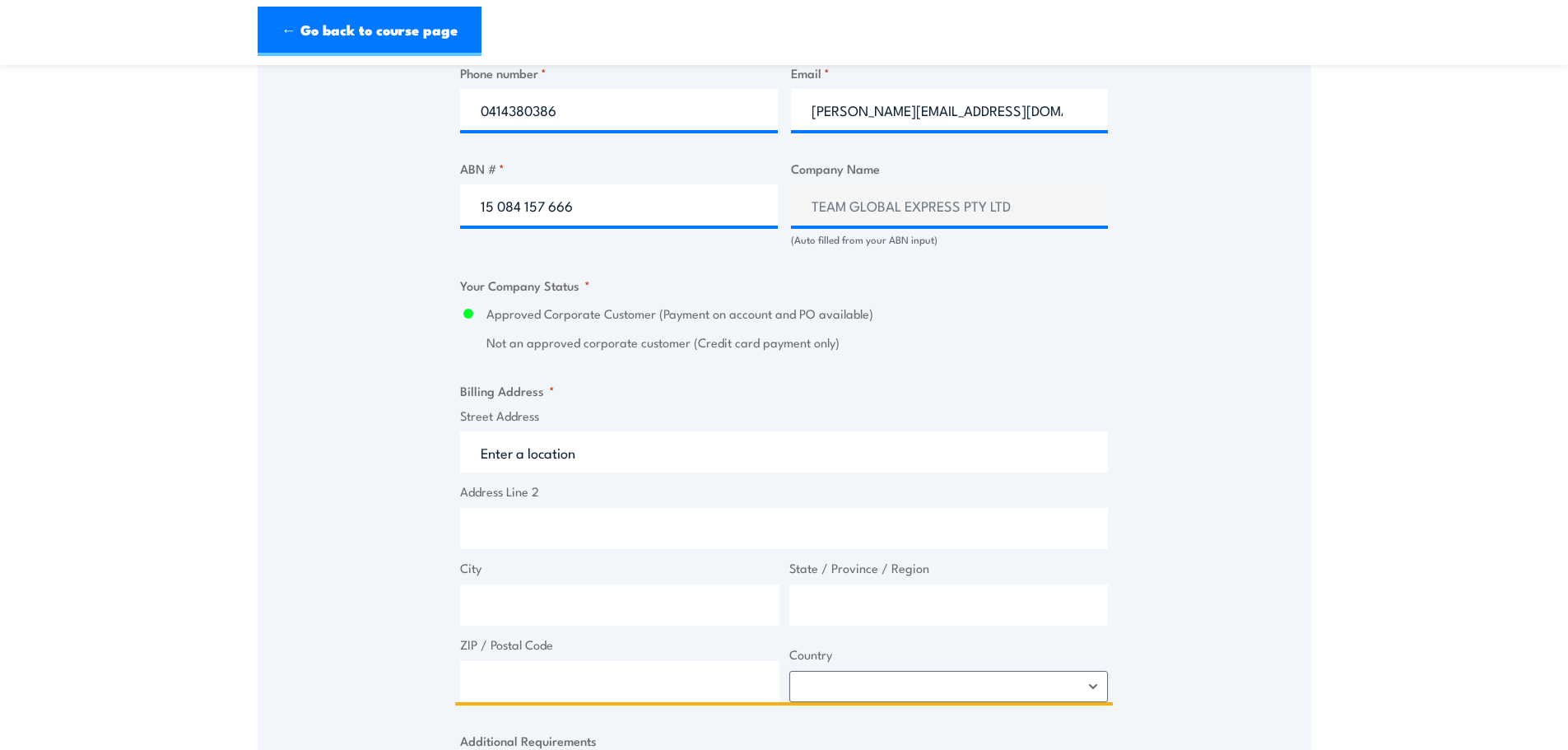
scroll to position [958, 0]
paste input "Address: [STREET_ADDRESS]"
drag, startPoint x: 535, startPoint y: 453, endPoint x: 449, endPoint y: 467, distance: 87.1
click at [449, 467] on div "Speak to a specialist CALL [PHONE_NUMBER] CALL [PHONE_NUMBER] " * " indicates r…" at bounding box center [784, 273] width 1054 height 1891
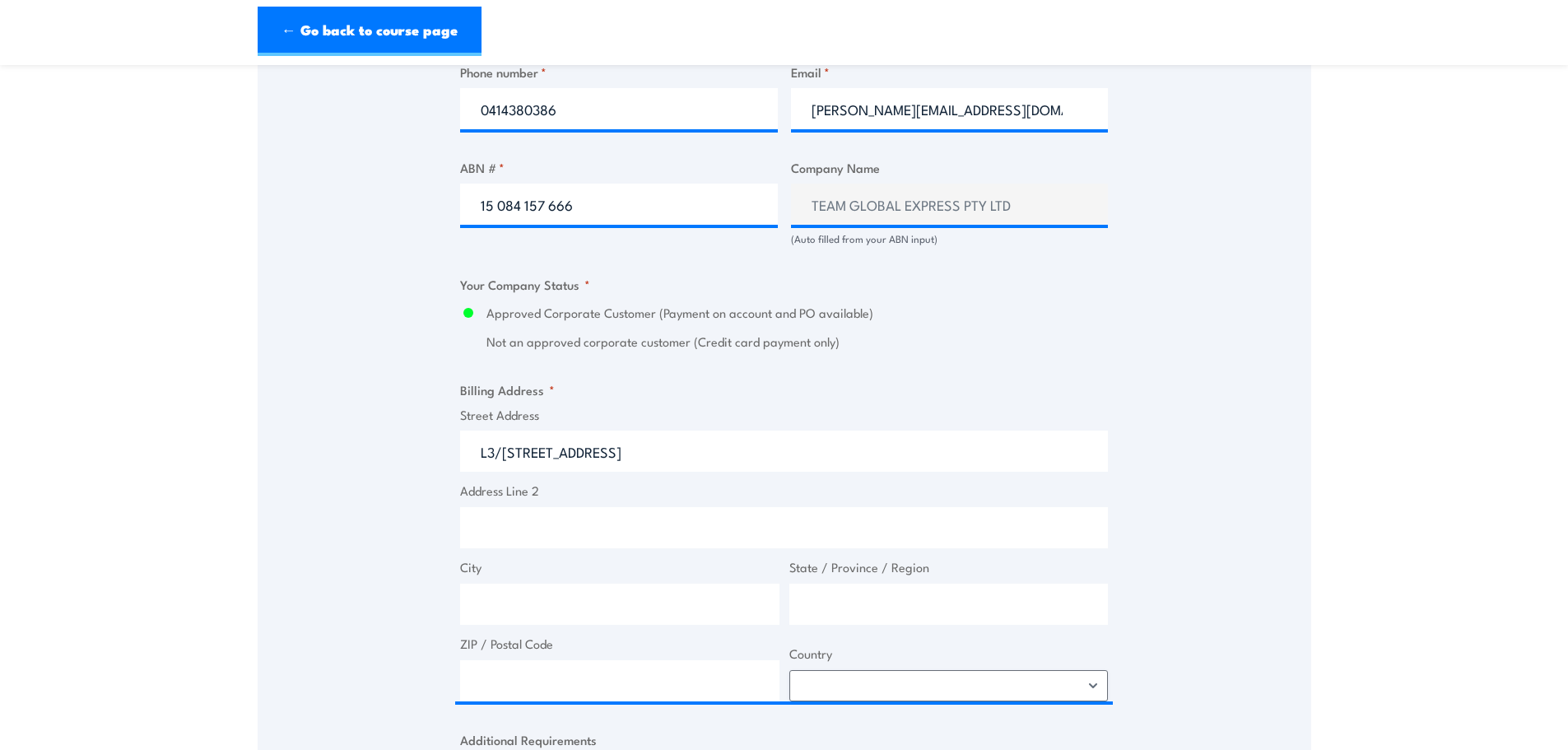
type input "l3/[STREET_ADDRESS]"
type input "[STREET_ADDRESS]"
type input "[GEOGRAPHIC_DATA]"
type input "Victoria"
type input "3004"
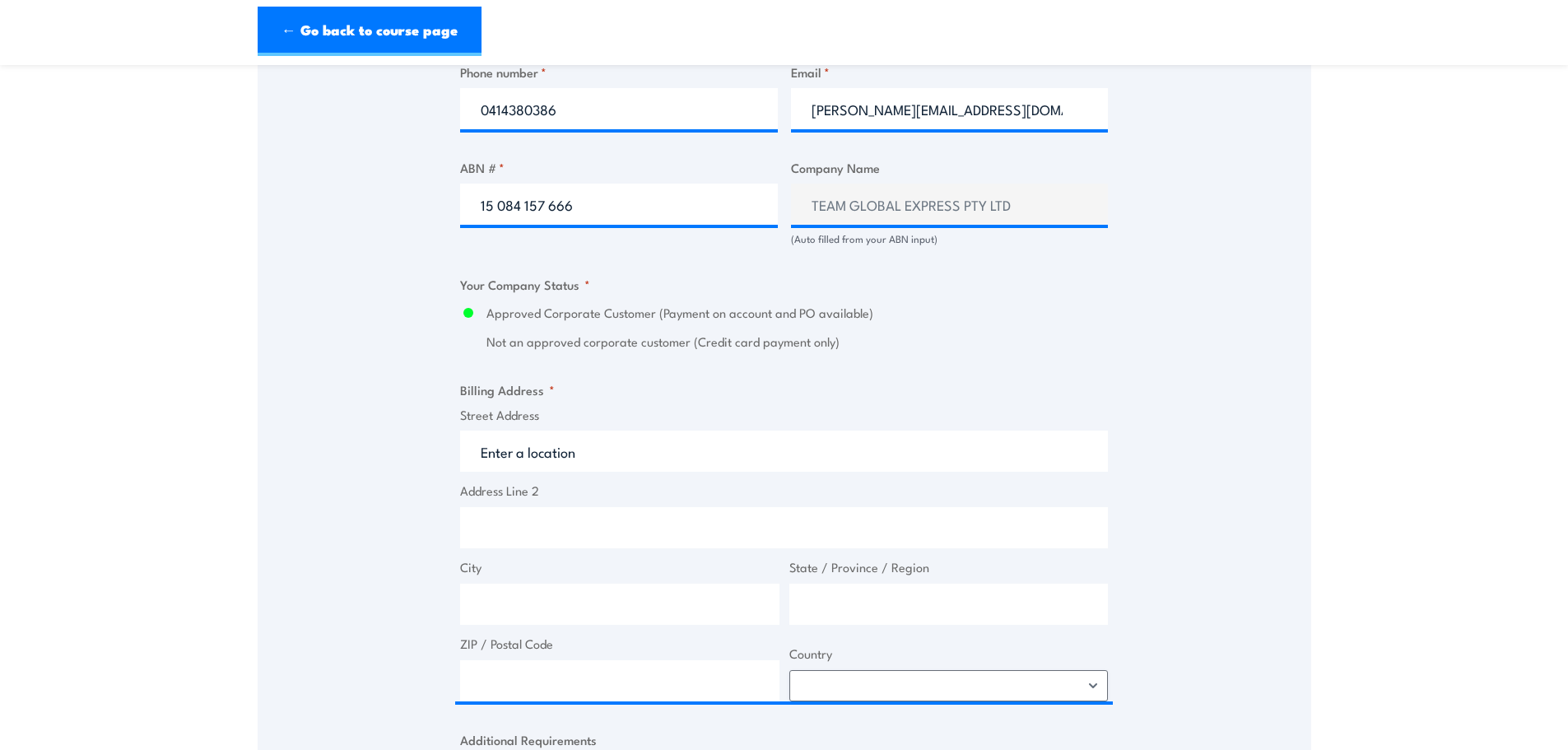
select select "[GEOGRAPHIC_DATA]"
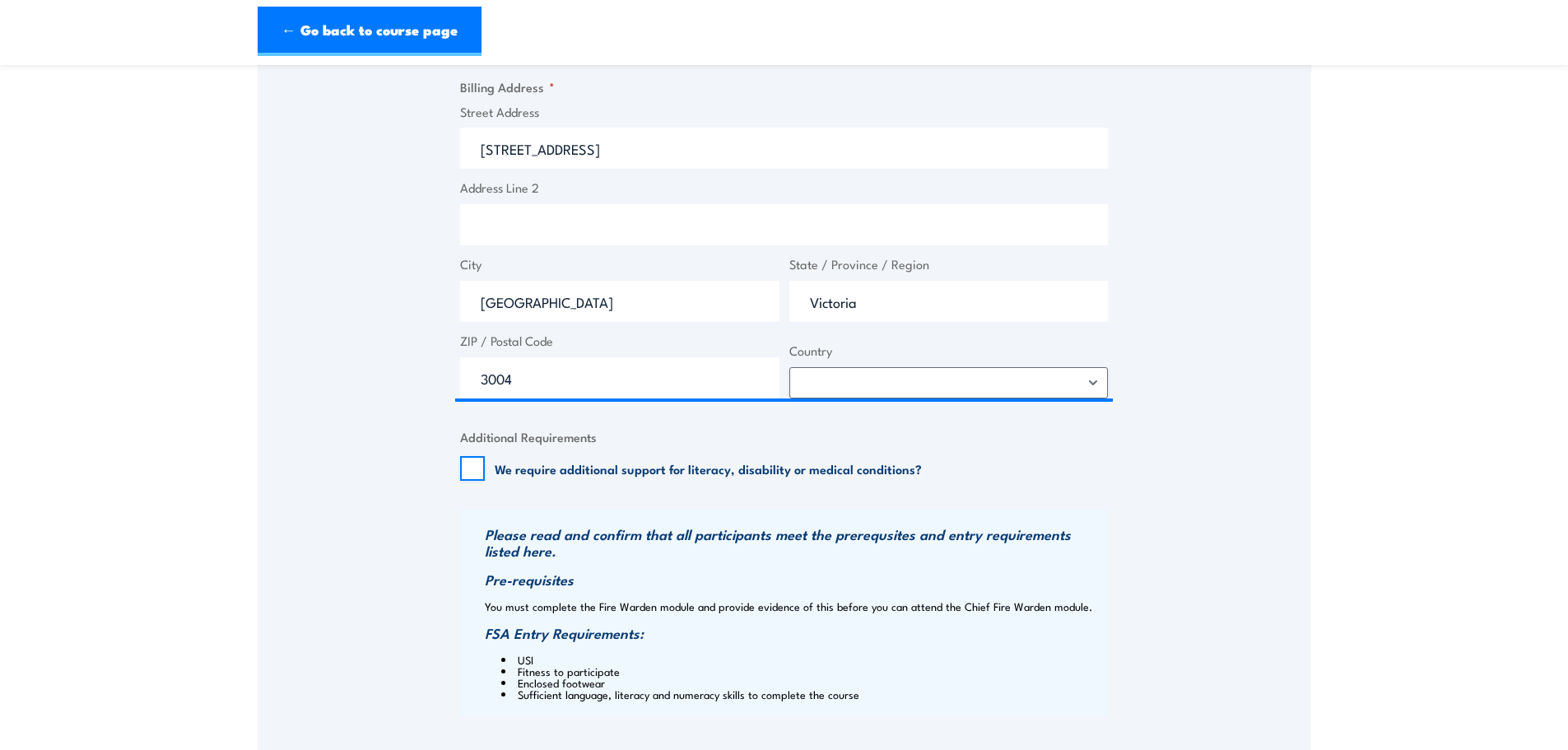
scroll to position [1266, 0]
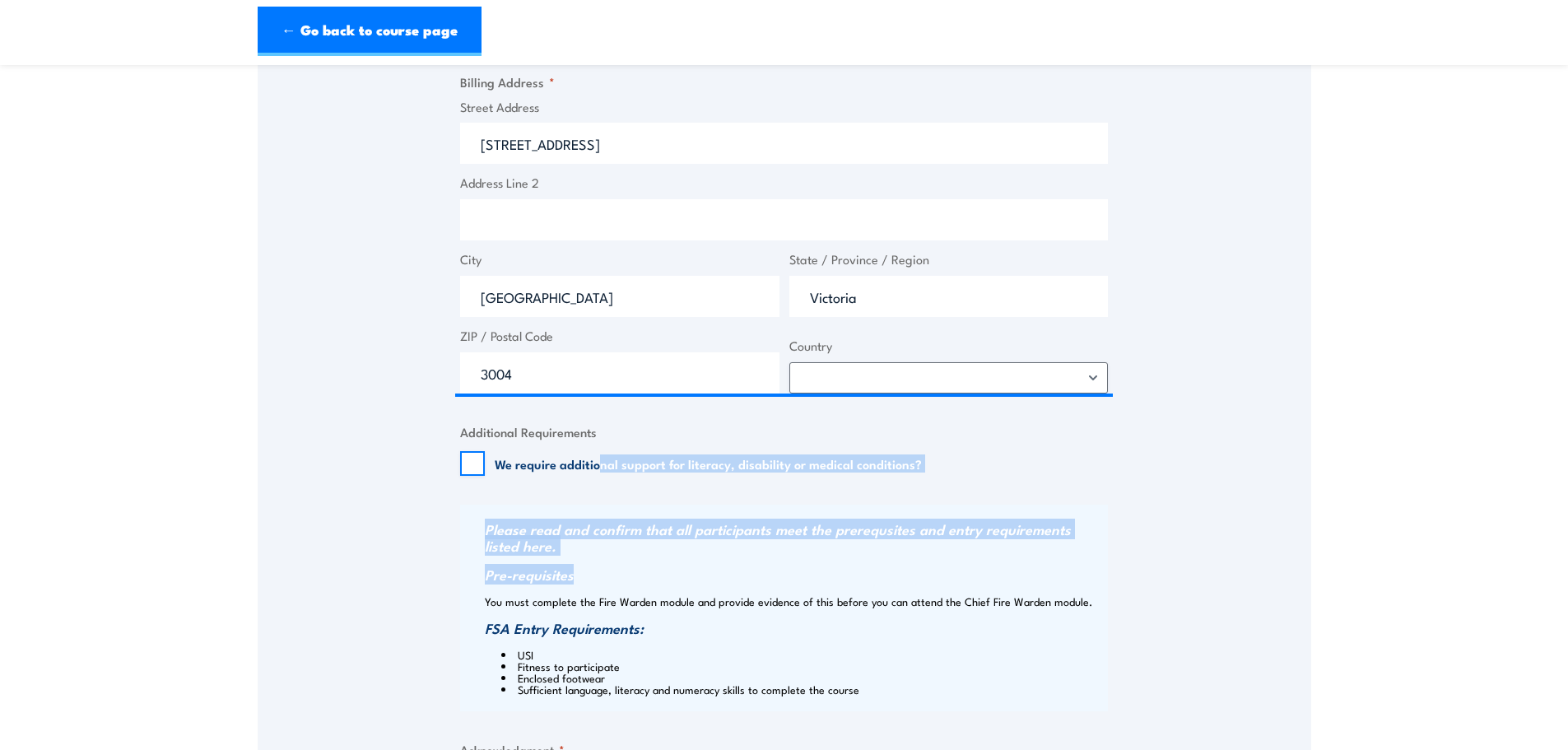
drag, startPoint x: 602, startPoint y: 463, endPoint x: 595, endPoint y: 557, distance: 94.3
click at [595, 557] on div "Billing details I am enroling as: * An individual (I am paying for this myself)…" at bounding box center [784, 47] width 648 height 1712
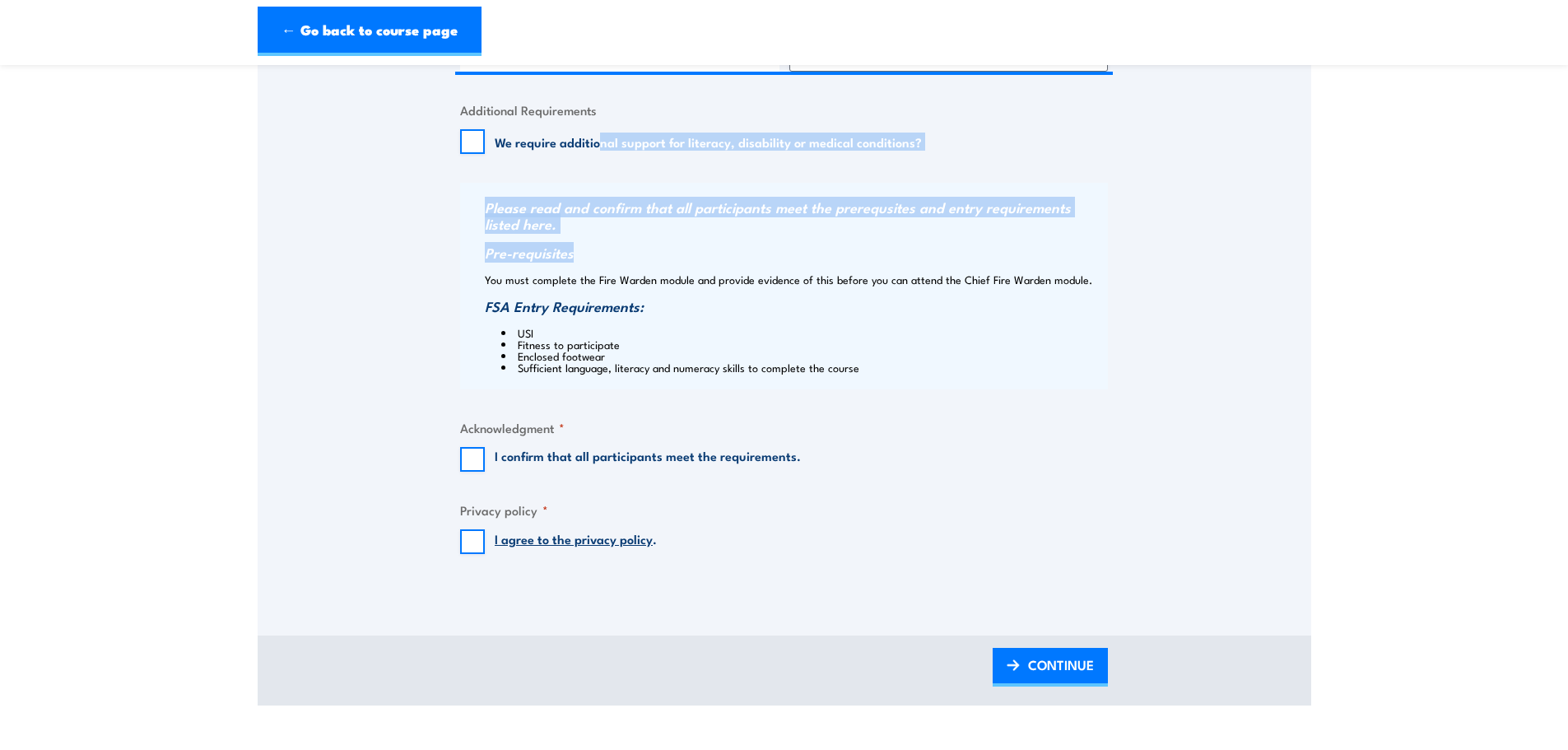
scroll to position [1588, 0]
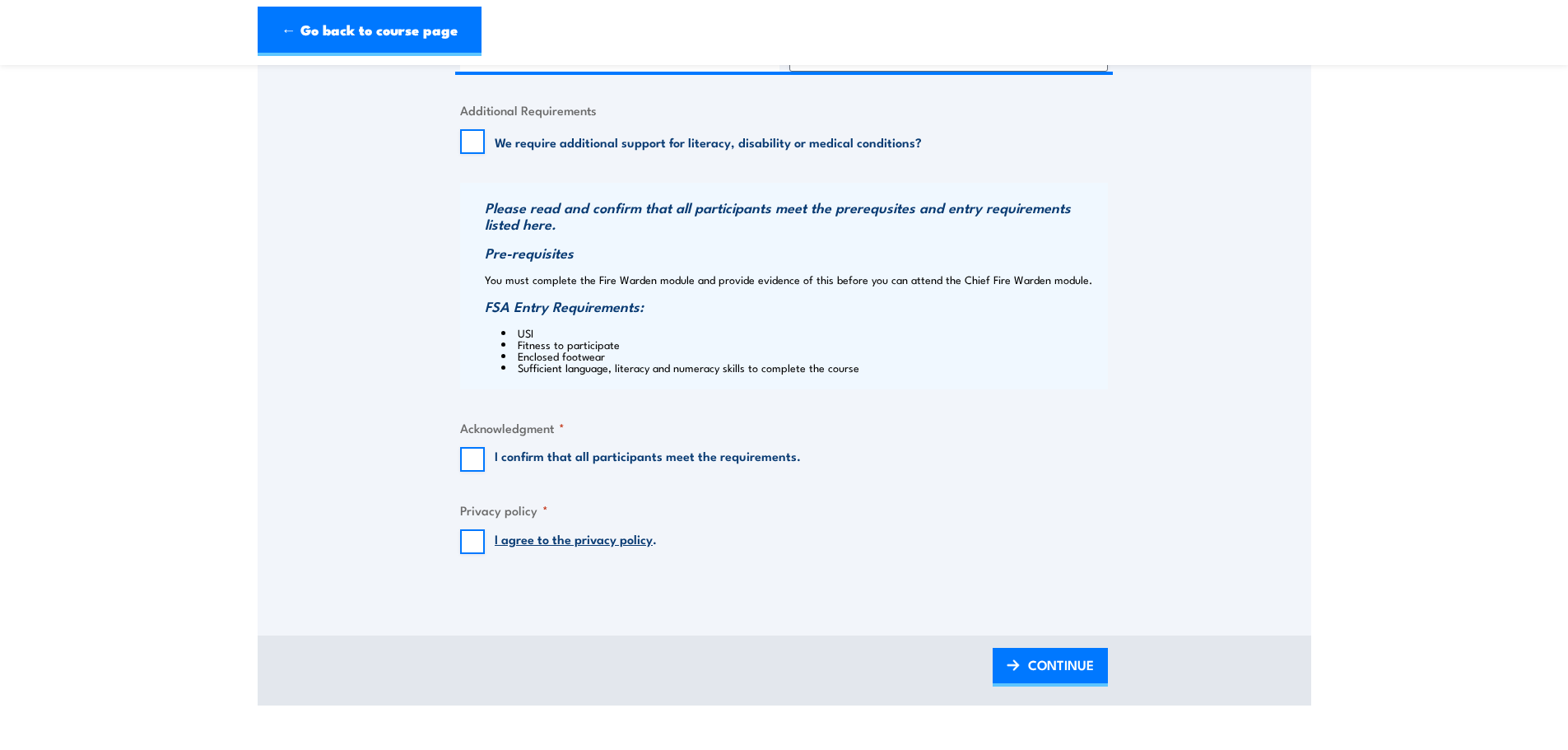
click at [575, 444] on fieldset "Acknowledgment * I confirm that all participants meet the requirements." at bounding box center [784, 445] width 648 height 54
click at [560, 456] on label "I confirm that all participants meet the requirements." at bounding box center [648, 459] width 306 height 25
click at [485, 456] on input "I confirm that all participants meet the requirements." at bounding box center [473, 459] width 25 height 25
checkbox input "true"
click at [474, 527] on fieldset "Privacy policy * I agree to the privacy policy ." at bounding box center [784, 527] width 648 height 54
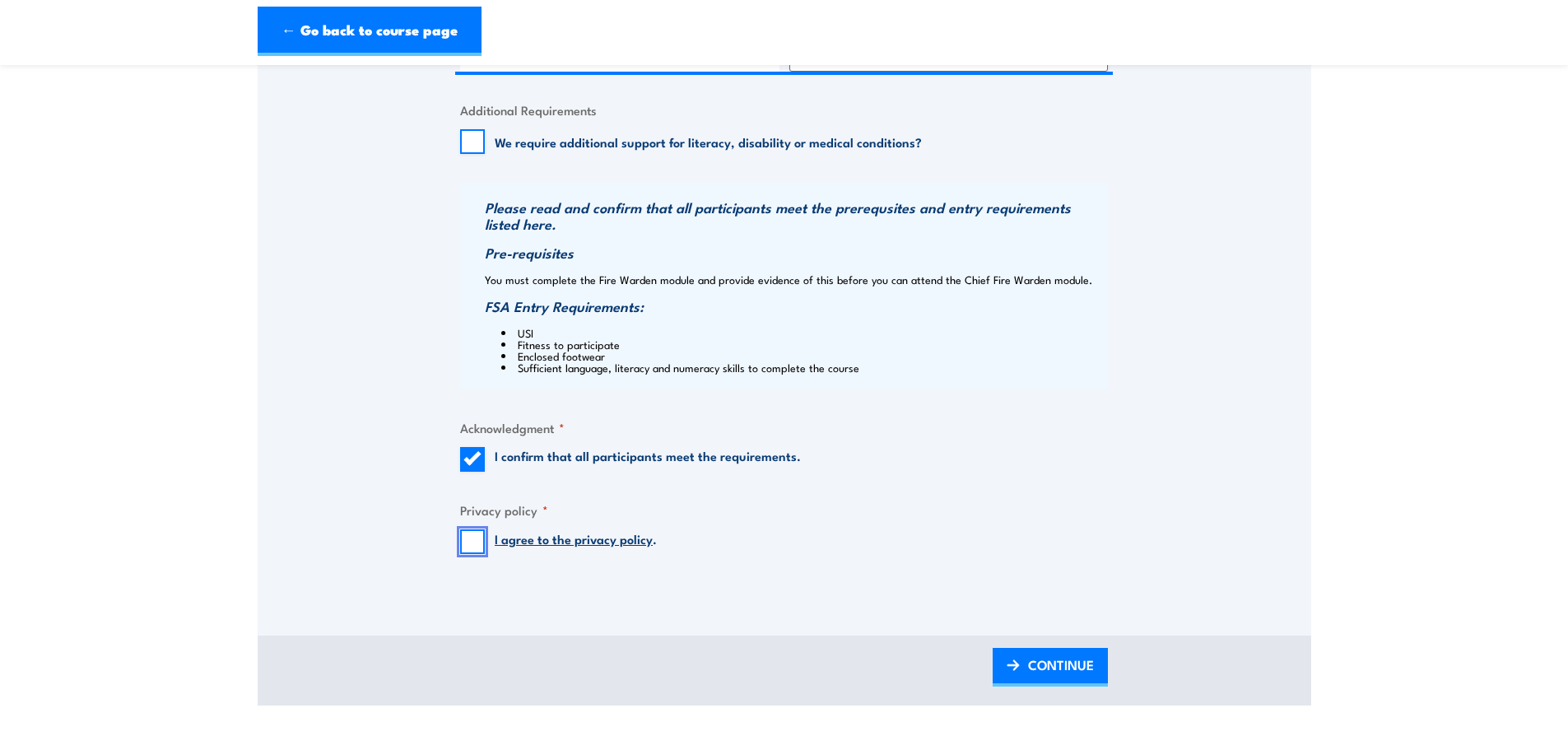
click at [471, 535] on input "I agree to the privacy policy ." at bounding box center [473, 541] width 25 height 25
checkbox input "true"
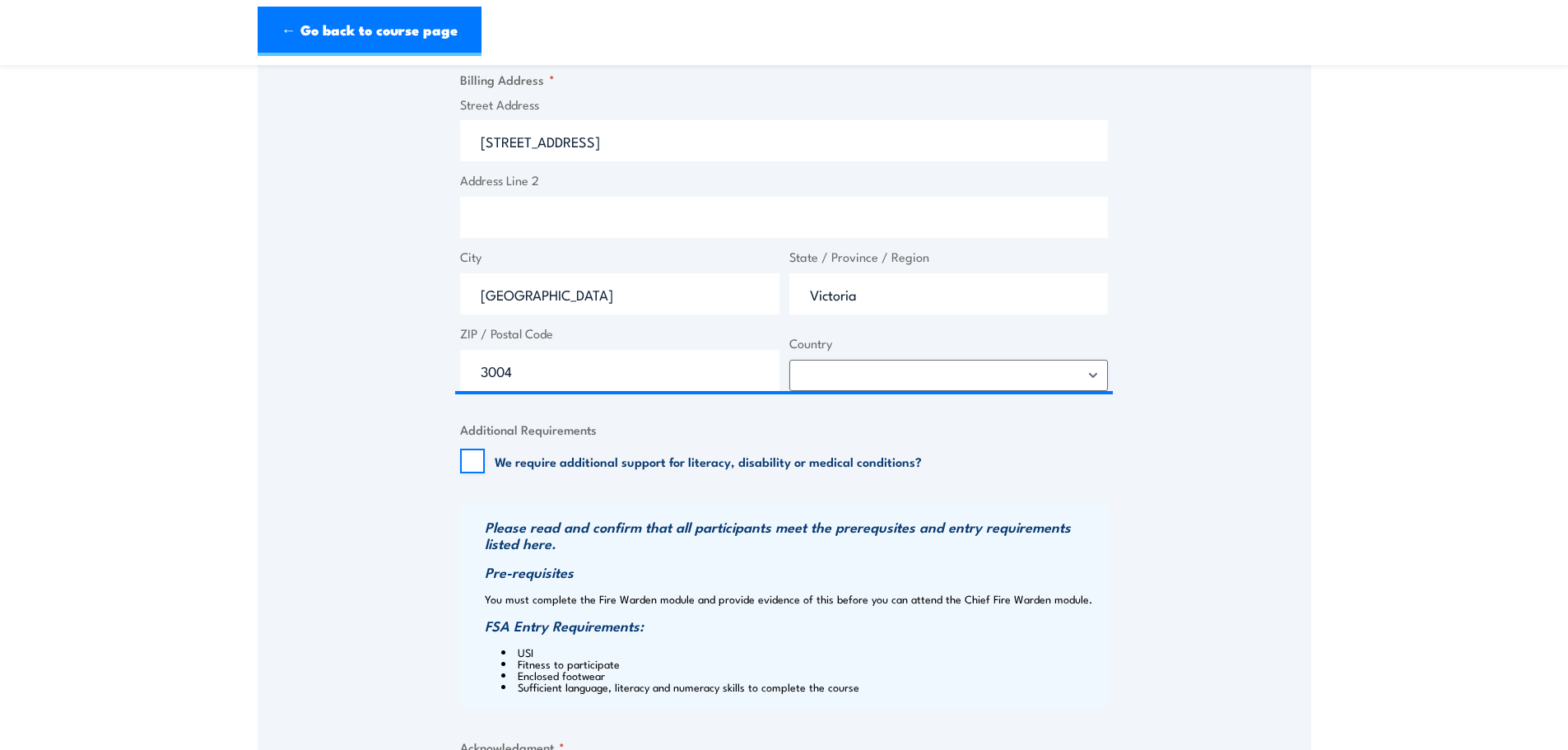
scroll to position [1624, 0]
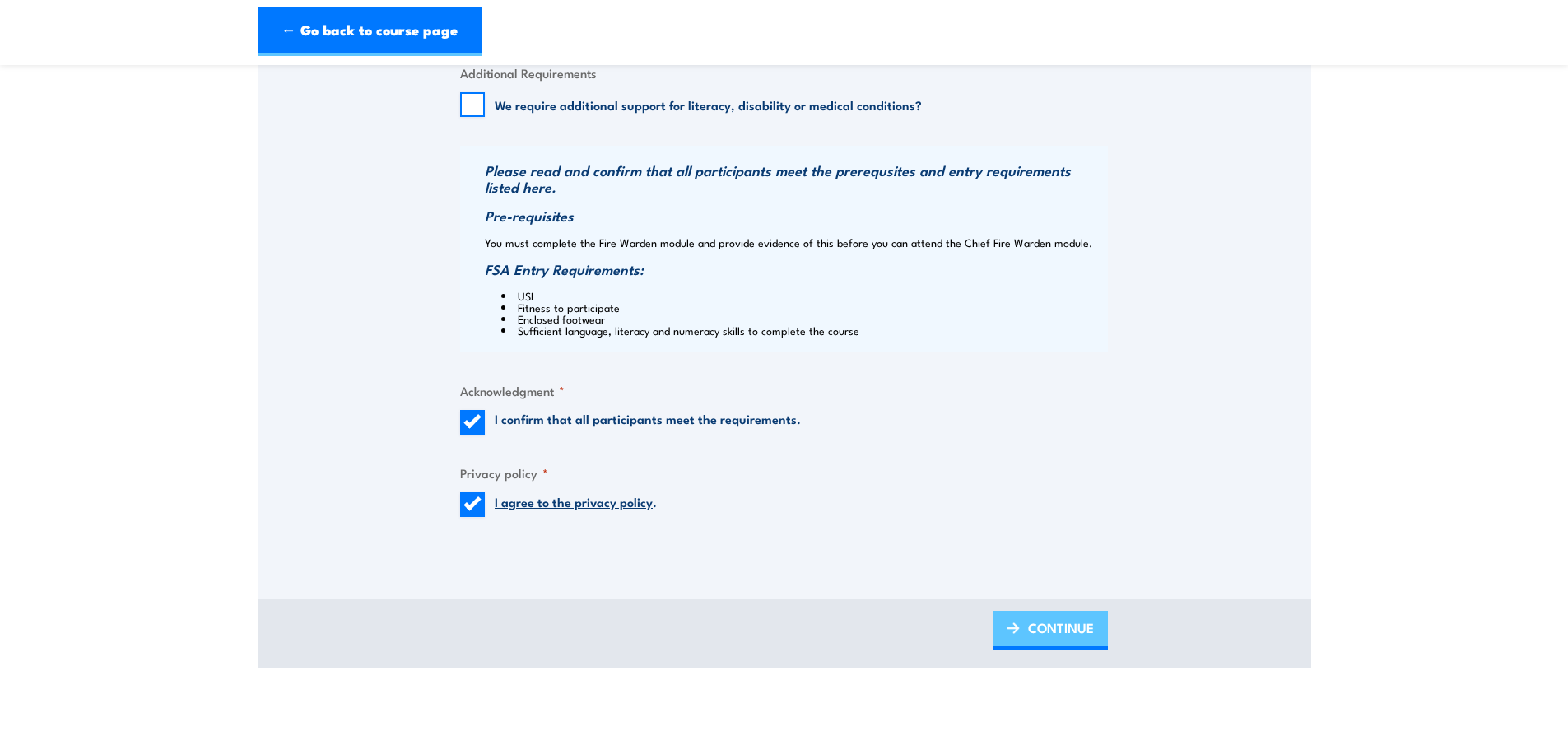
click at [1101, 639] on link "CONTINUE" at bounding box center [1050, 629] width 116 height 38
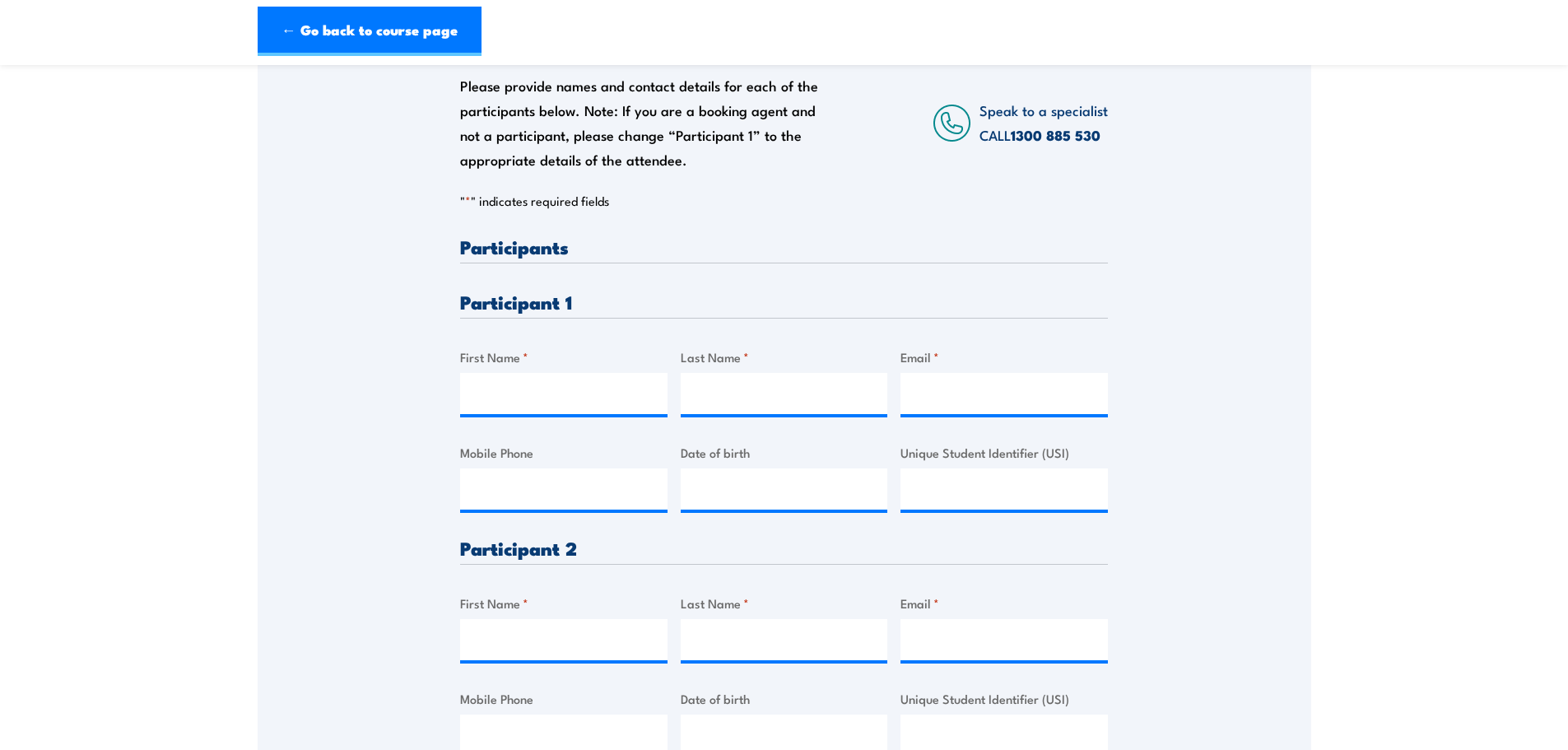
scroll to position [270, 0]
click at [496, 385] on input "First Name *" at bounding box center [564, 393] width 208 height 41
type input "[PERSON_NAME]"
click at [1011, 380] on input "Email *" at bounding box center [1005, 393] width 208 height 41
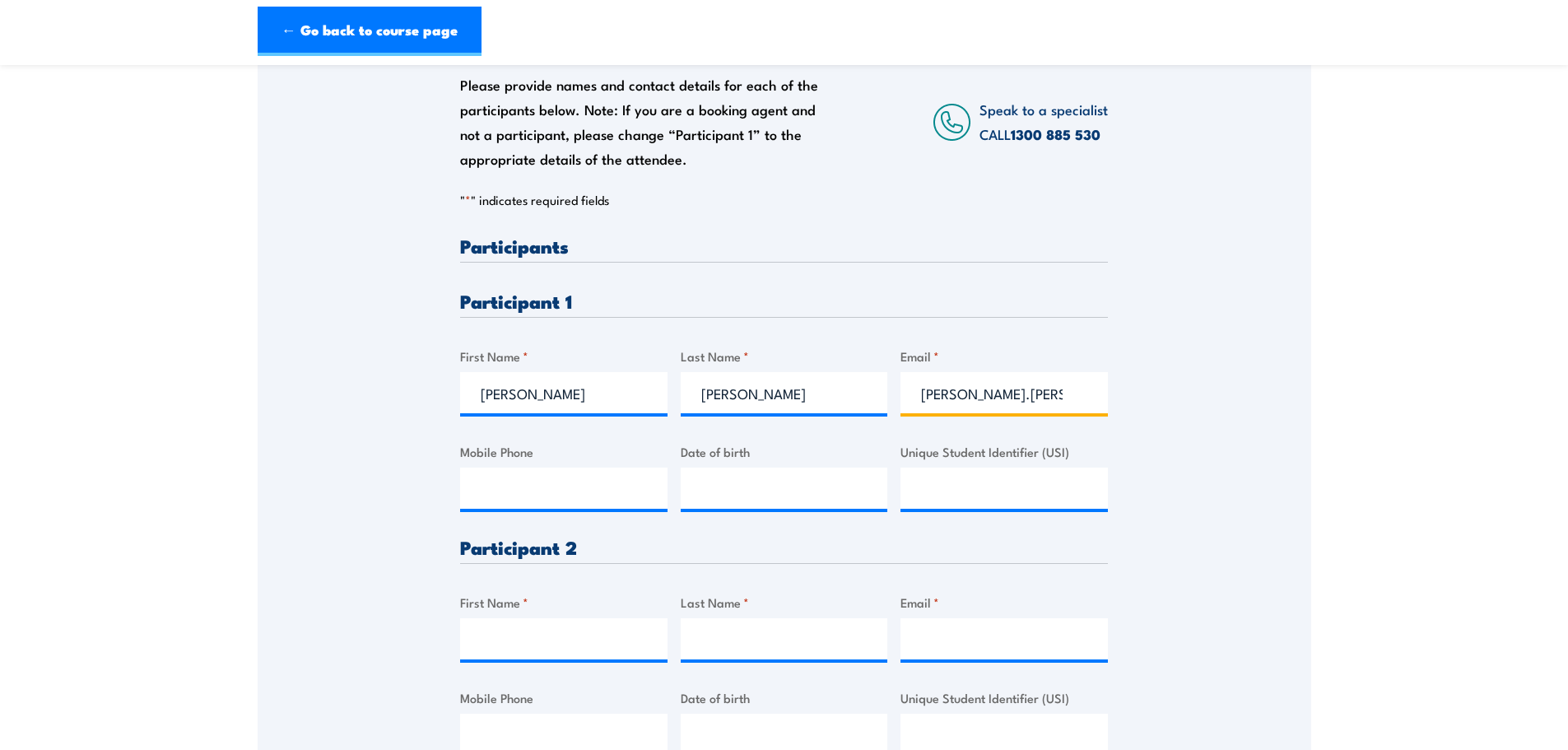
type input "[PERSON_NAME].[PERSON_NAME]@team"
click at [589, 473] on input "Mobile Phone" at bounding box center [564, 488] width 208 height 41
paste input "[PHONE_NUMBER]"
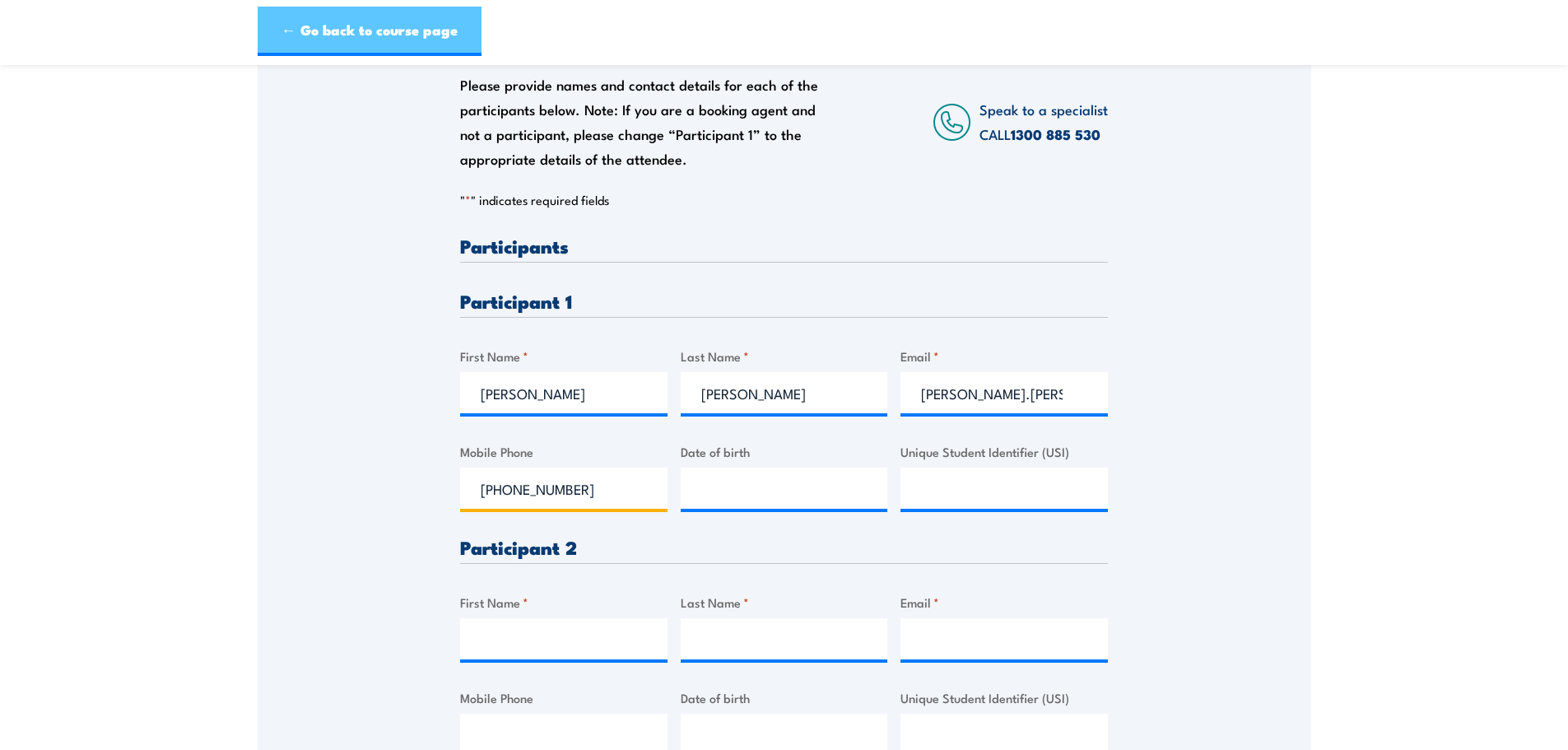
type input "[PHONE_NUMBER]"
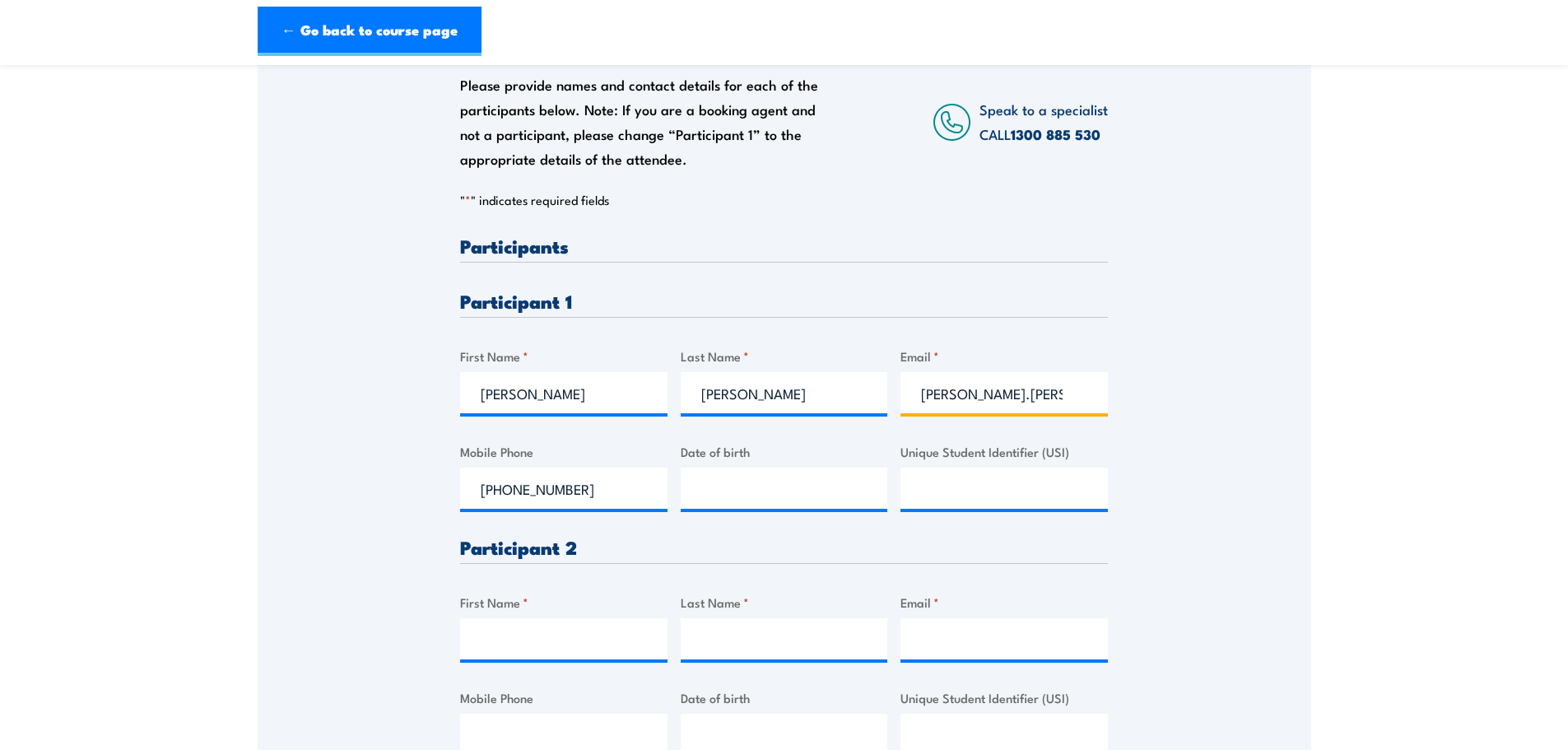
click at [949, 382] on input "[PERSON_NAME].[PERSON_NAME]@team" at bounding box center [1005, 393] width 208 height 41
paste input "[DOMAIN_NAME]"
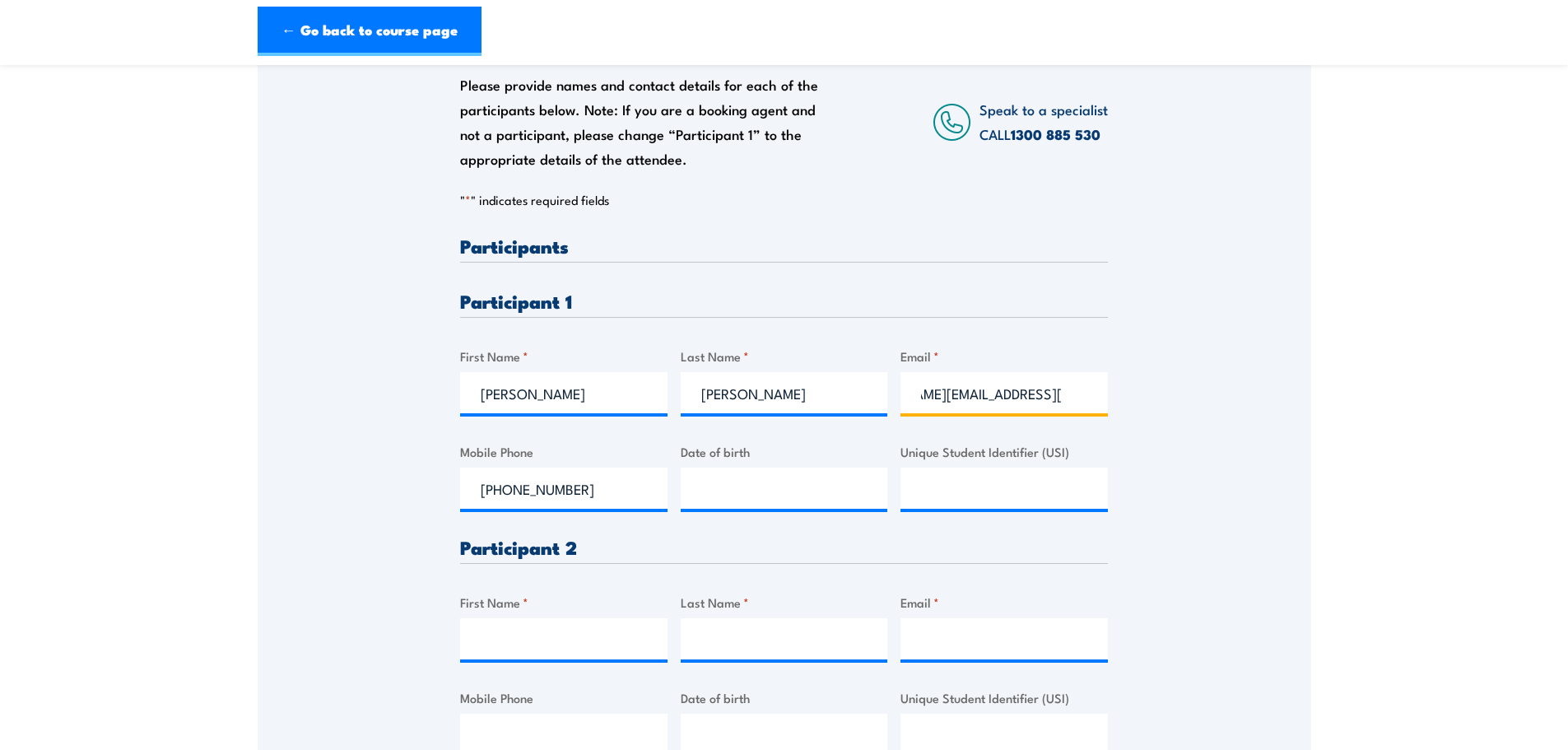
type input "[PERSON_NAME][EMAIL_ADDRESS][PERSON_NAME][DOMAIN_NAME]"
type input "__/__/____"
click at [775, 480] on input "__/__/____" at bounding box center [784, 488] width 208 height 41
drag, startPoint x: 1336, startPoint y: 197, endPoint x: 991, endPoint y: 368, distance: 385.1
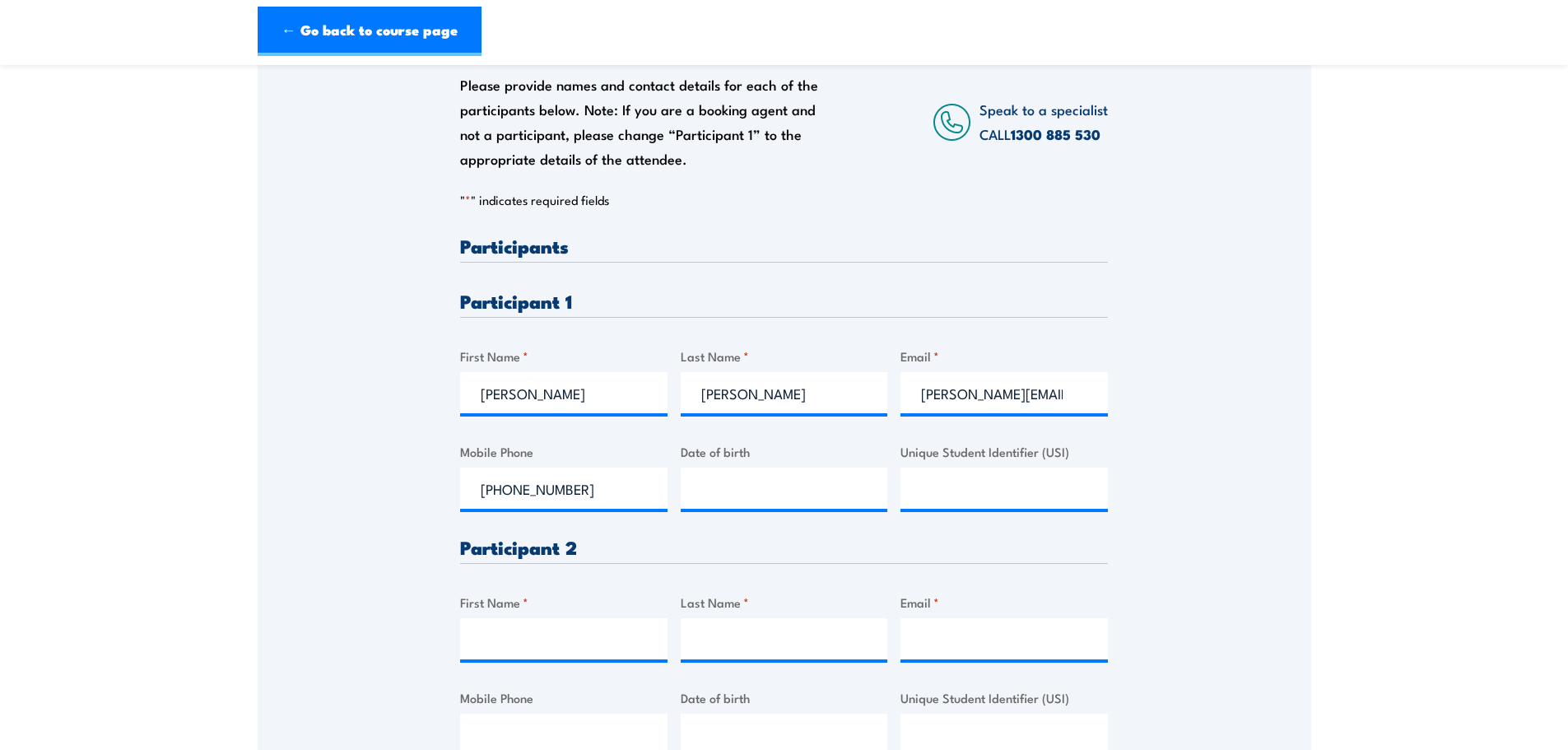
click at [1336, 197] on section "Fire Warden / Chief Fire Warden Training 08:30 2 "" at bounding box center [784, 358] width 1568 height 1095
click at [600, 610] on label "First Name *" at bounding box center [564, 601] width 208 height 19
click at [600, 618] on input "First Name *" at bounding box center [564, 638] width 208 height 41
paste input "[PERSON_NAME]"
drag, startPoint x: 603, startPoint y: 638, endPoint x: 540, endPoint y: 640, distance: 63.0
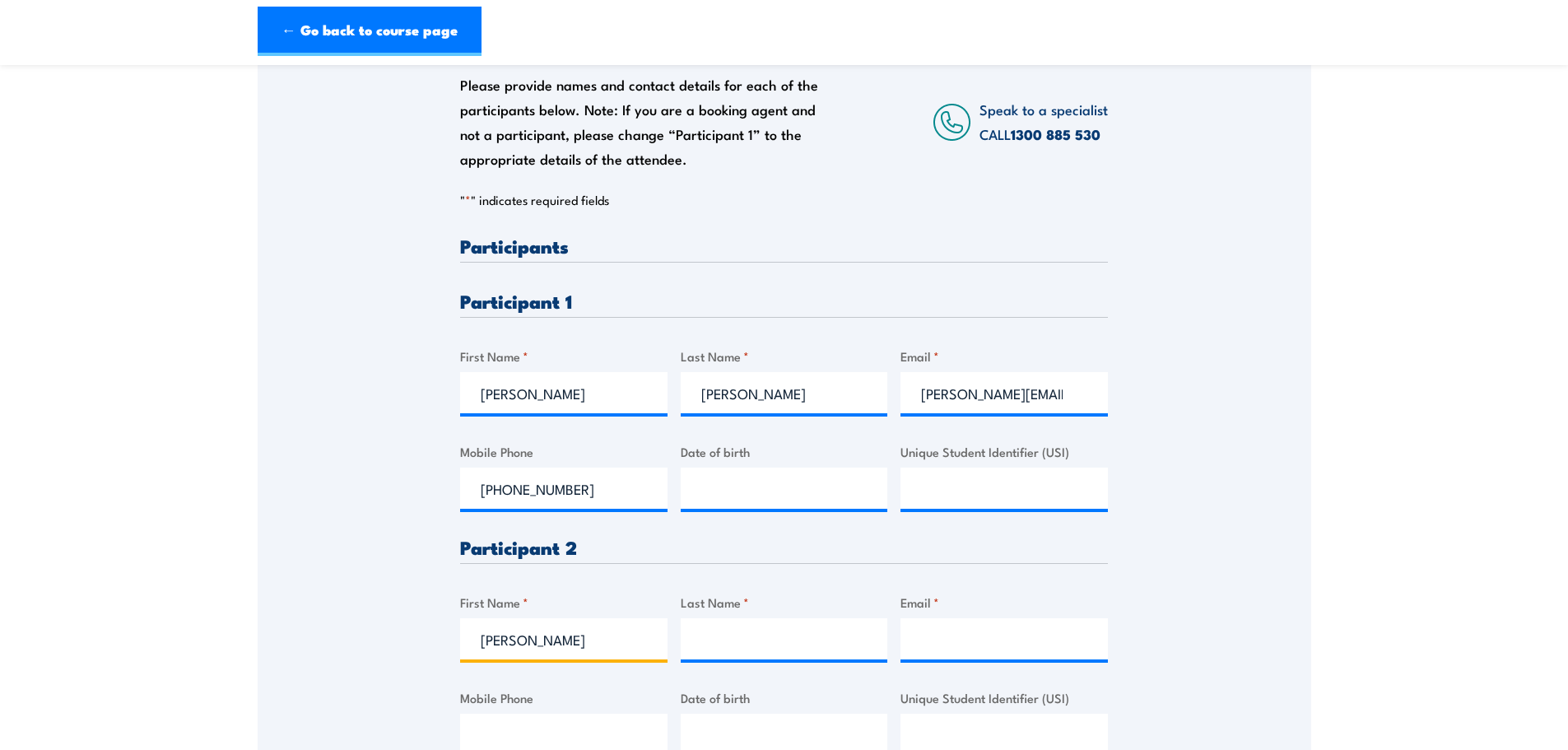
click at [540, 640] on input "[PERSON_NAME]" at bounding box center [564, 638] width 208 height 41
type input "[PERSON_NAME]"
click at [729, 616] on div "Last Name *" at bounding box center [784, 626] width 208 height 66
click at [731, 628] on input "Last Name *" at bounding box center [784, 638] width 208 height 41
paste input "[PERSON_NAME]"
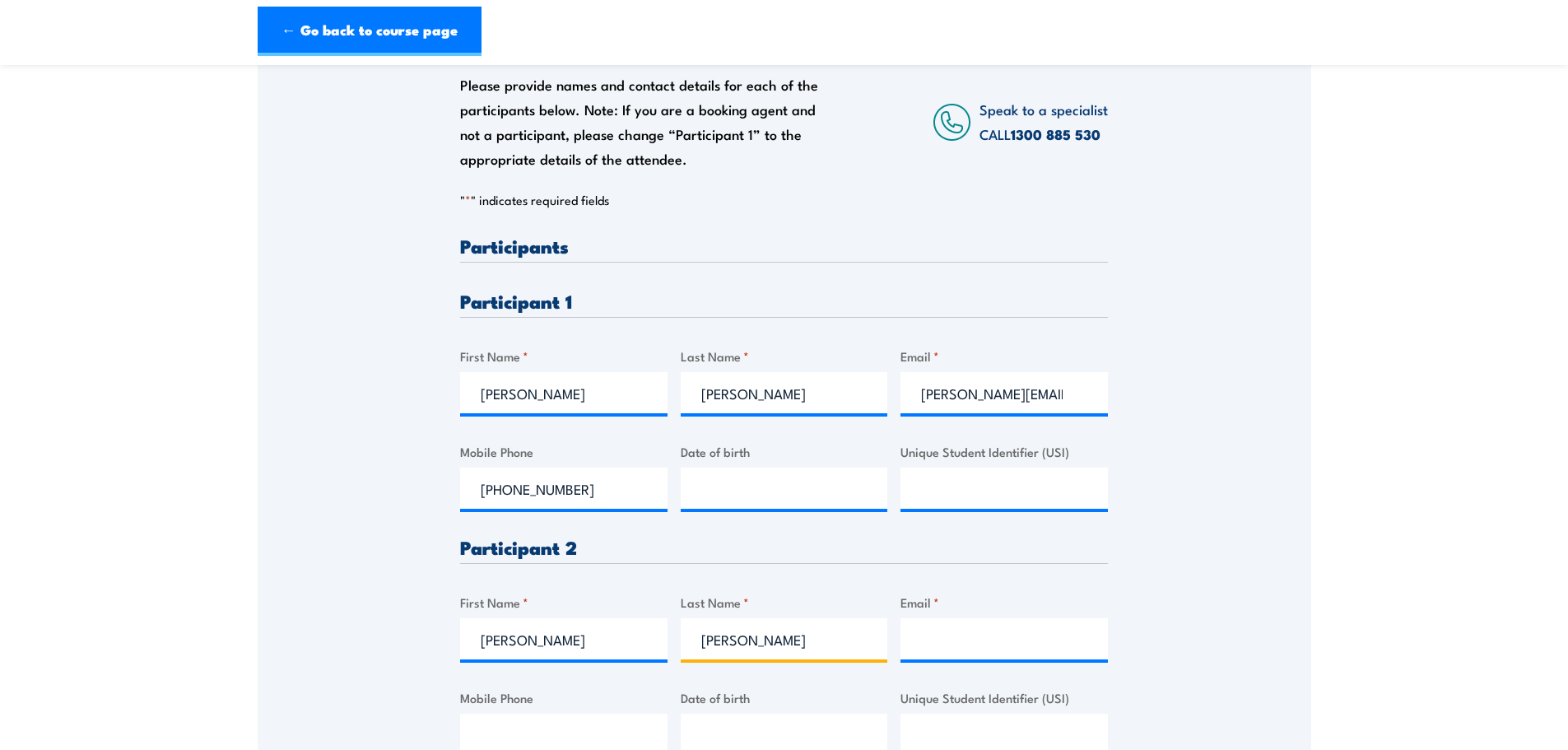
type input "[PERSON_NAME]"
click at [926, 623] on input "Email *" at bounding box center [1005, 638] width 208 height 41
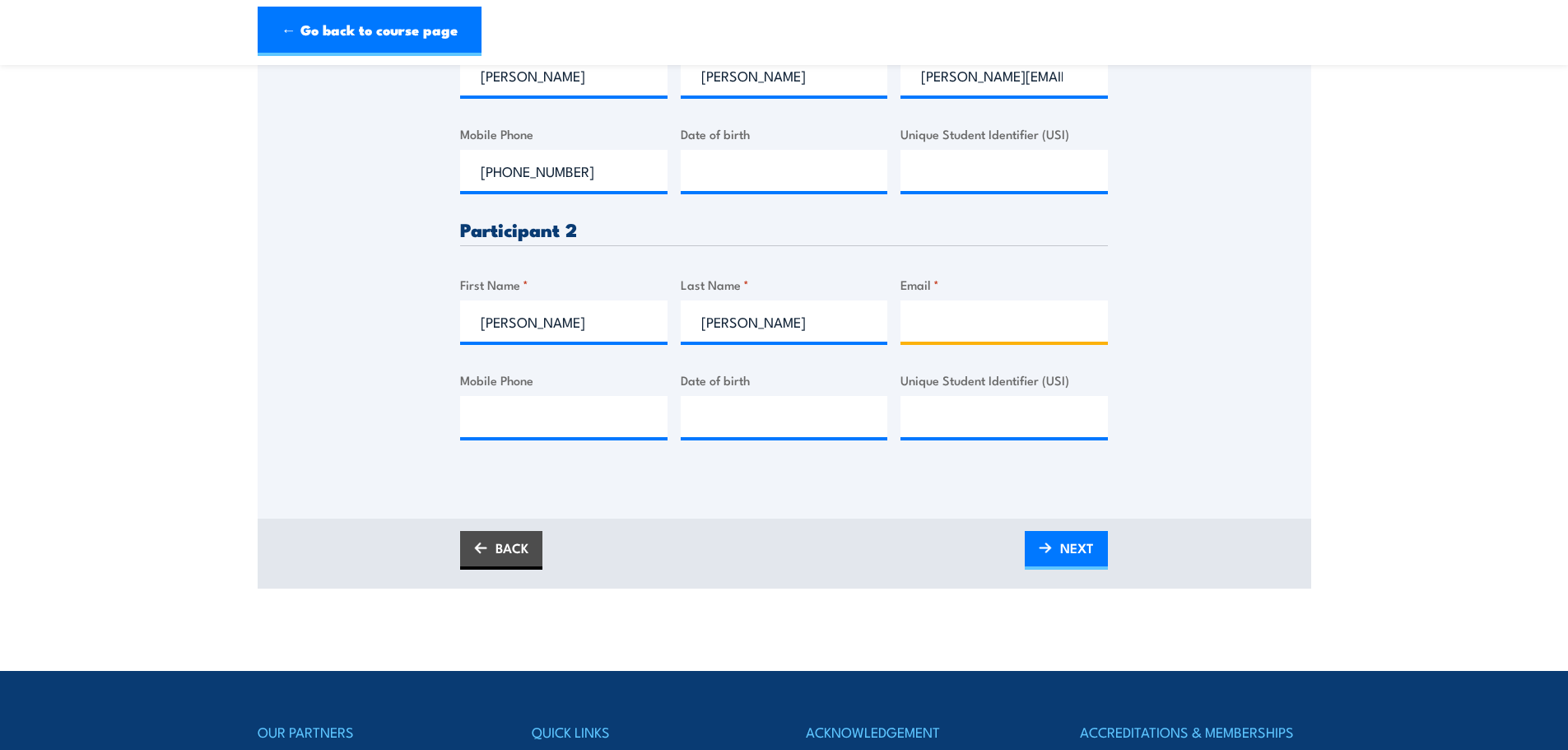
scroll to position [589, 0]
paste input "[PERSON_NAME][EMAIL_ADDRESS][PERSON_NAME][DOMAIN_NAME]"
type input "[PERSON_NAME][EMAIL_ADDRESS][PERSON_NAME][DOMAIN_NAME]"
click at [619, 418] on input "Mobile Phone" at bounding box center [564, 415] width 208 height 41
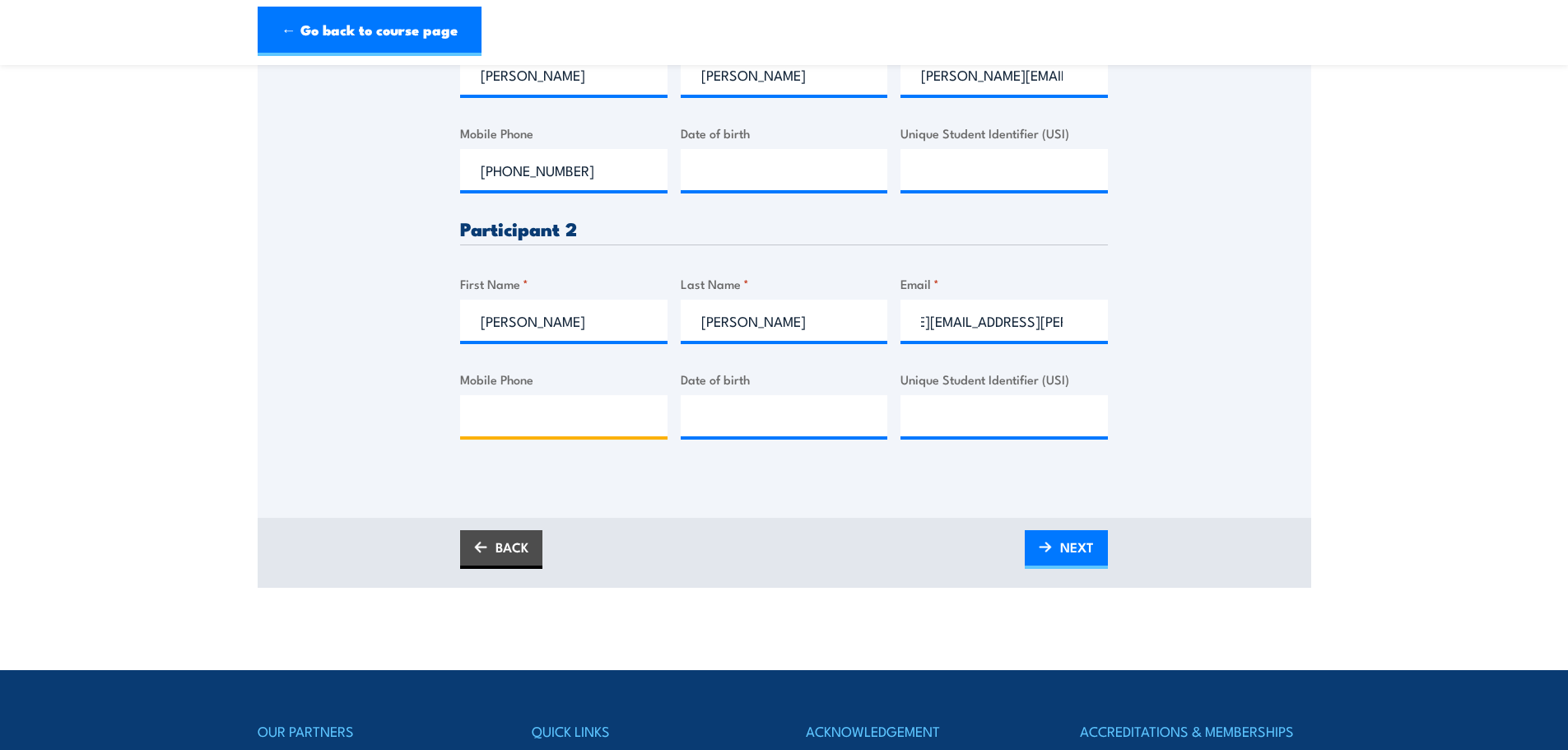
scroll to position [0, 0]
click at [619, 418] on input "Mobile Phone" at bounding box center [564, 415] width 208 height 41
type input "0404211309"
type input "__/__/____"
click at [741, 422] on input "__/__/____" at bounding box center [784, 415] width 208 height 41
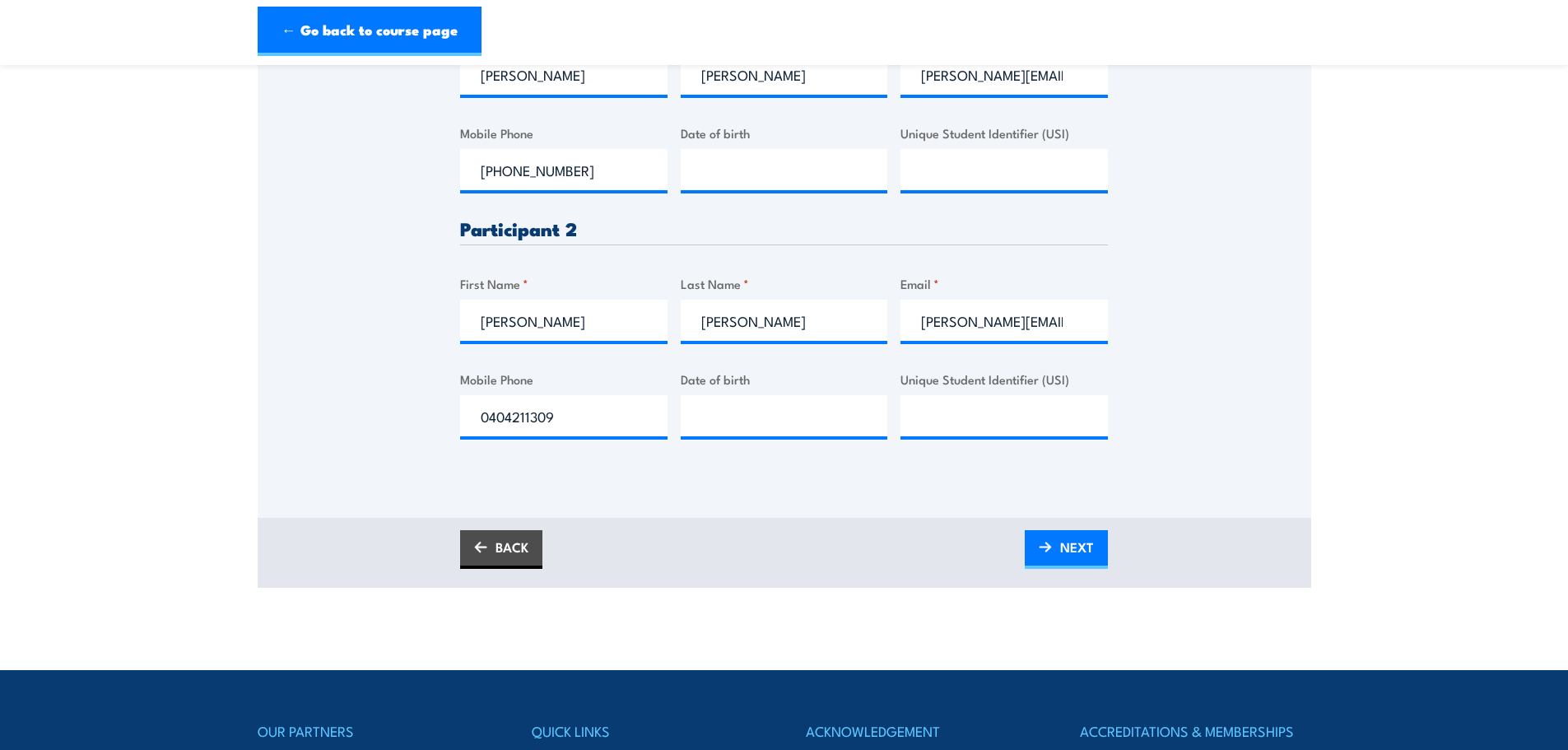
click at [1378, 491] on section "Fire Warden / Chief Fire Warden Training 08:30 2 "" at bounding box center [784, 40] width 1568 height 1095
click at [872, 418] on input "__/__/____" at bounding box center [784, 415] width 208 height 41
type input "[DATE]"
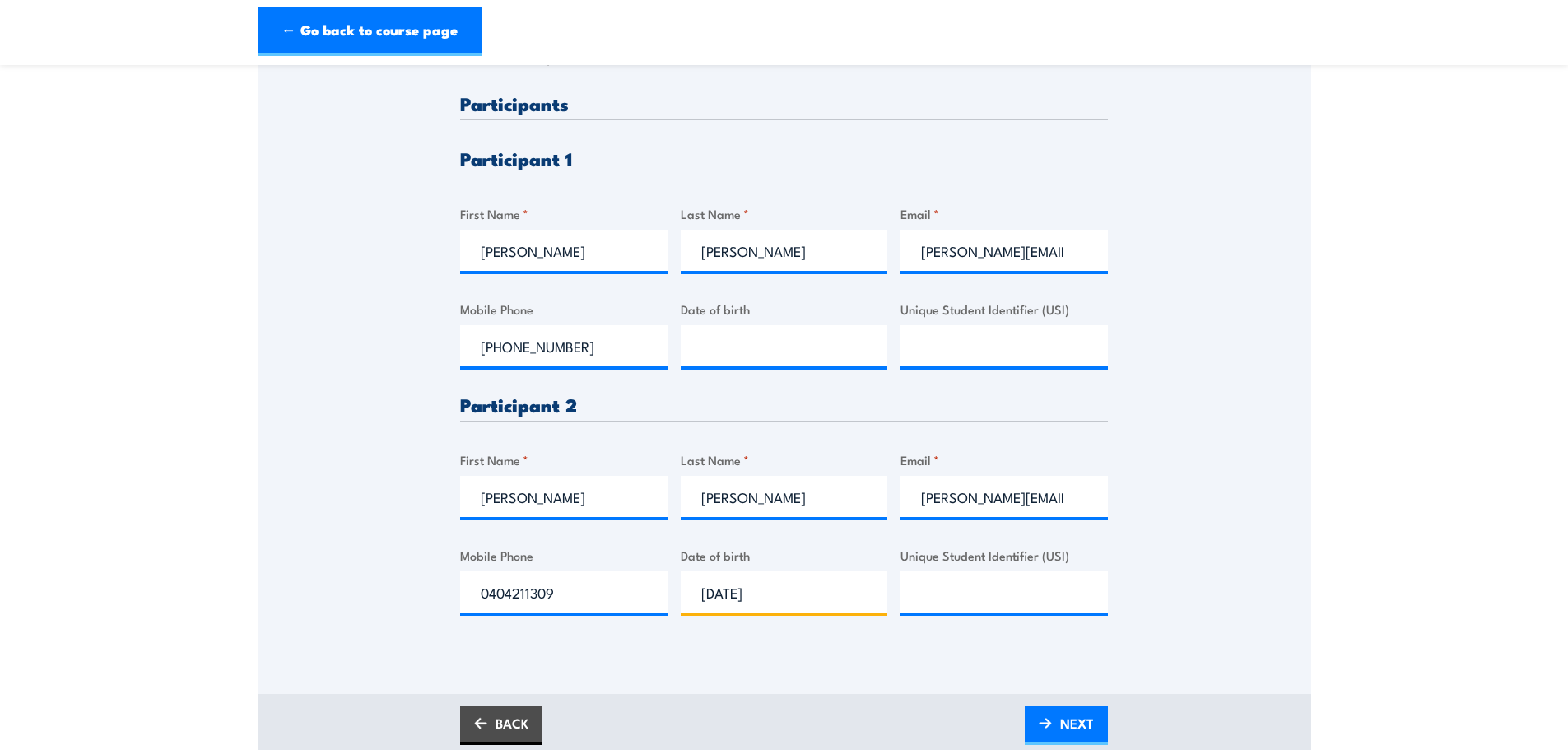
scroll to position [413, 0]
click at [781, 331] on input "__/__/____" at bounding box center [784, 345] width 208 height 41
click at [698, 351] on input "__/__/____" at bounding box center [784, 345] width 208 height 41
type input "[DATE]"
click at [996, 444] on div "Please provide names and contact details for each of the participants below. No…" at bounding box center [784, 366] width 648 height 547
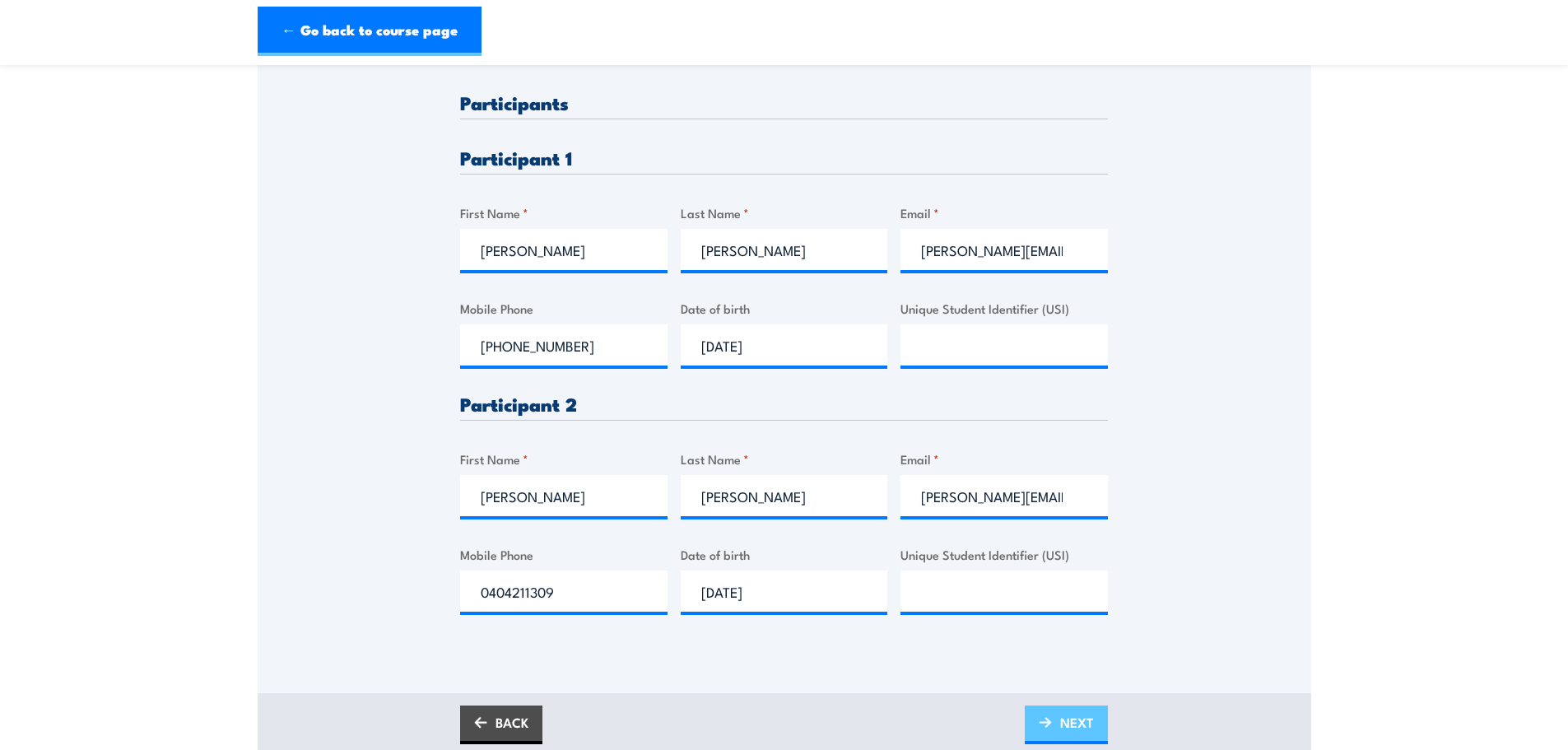
click at [1067, 700] on span "NEXT" at bounding box center [1077, 721] width 34 height 44
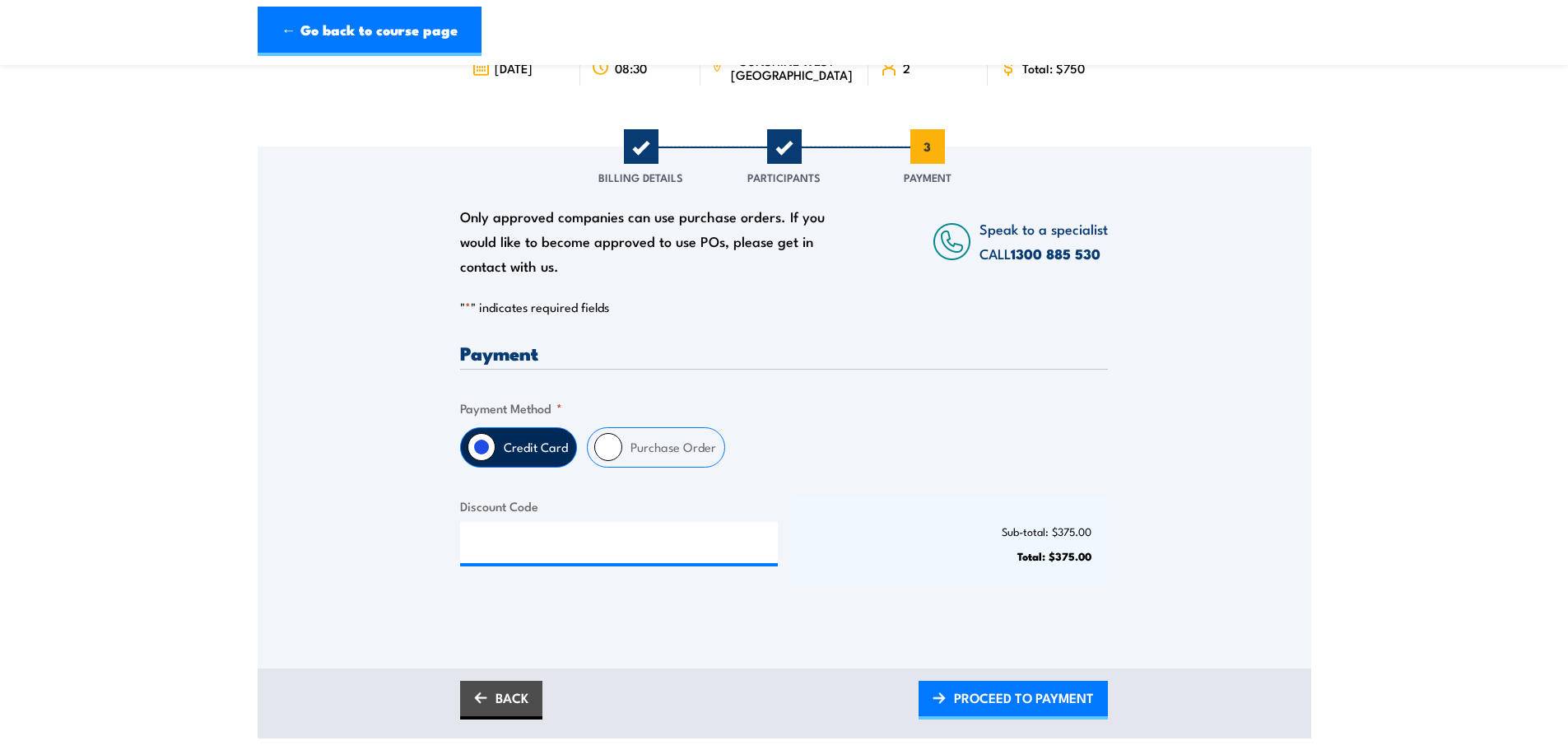
scroll to position [140, 0]
click at [637, 445] on label "Purchase Order" at bounding box center [673, 446] width 102 height 38
click at [622, 445] on input "Purchase Order" at bounding box center [608, 446] width 28 height 28
radio input "true"
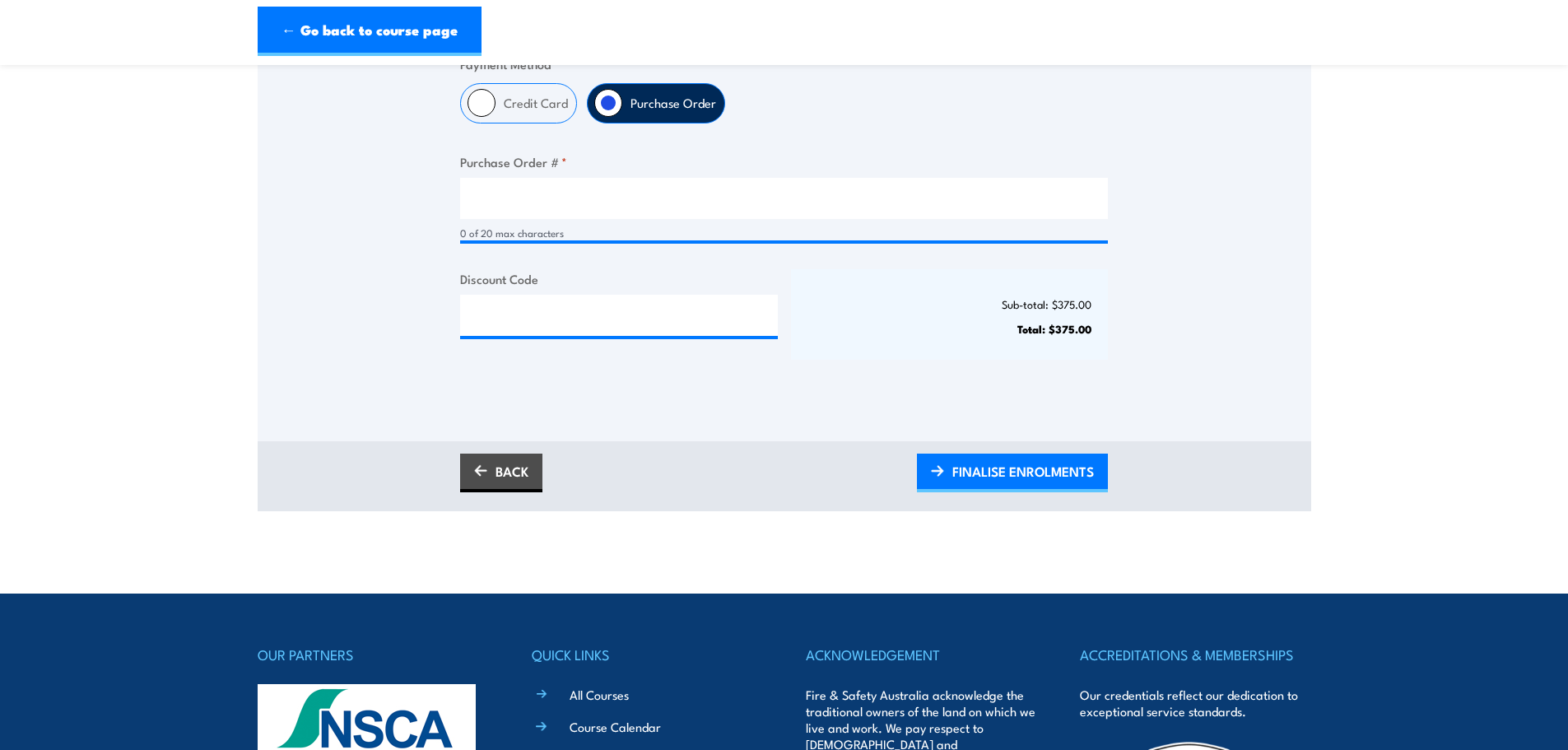
scroll to position [482, 0]
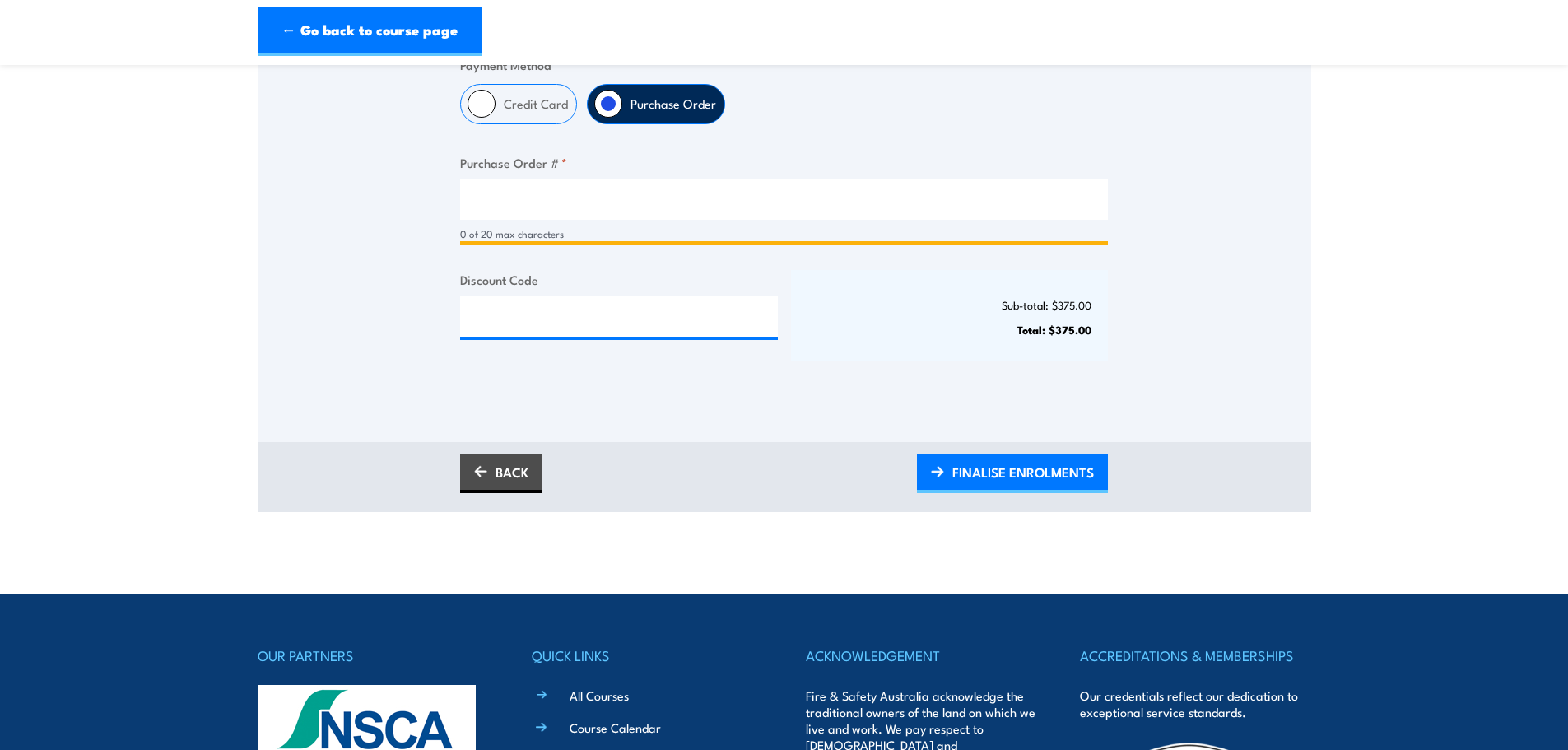
click at [647, 213] on input "Purchase Order # *" at bounding box center [784, 200] width 648 height 41
type input "1"
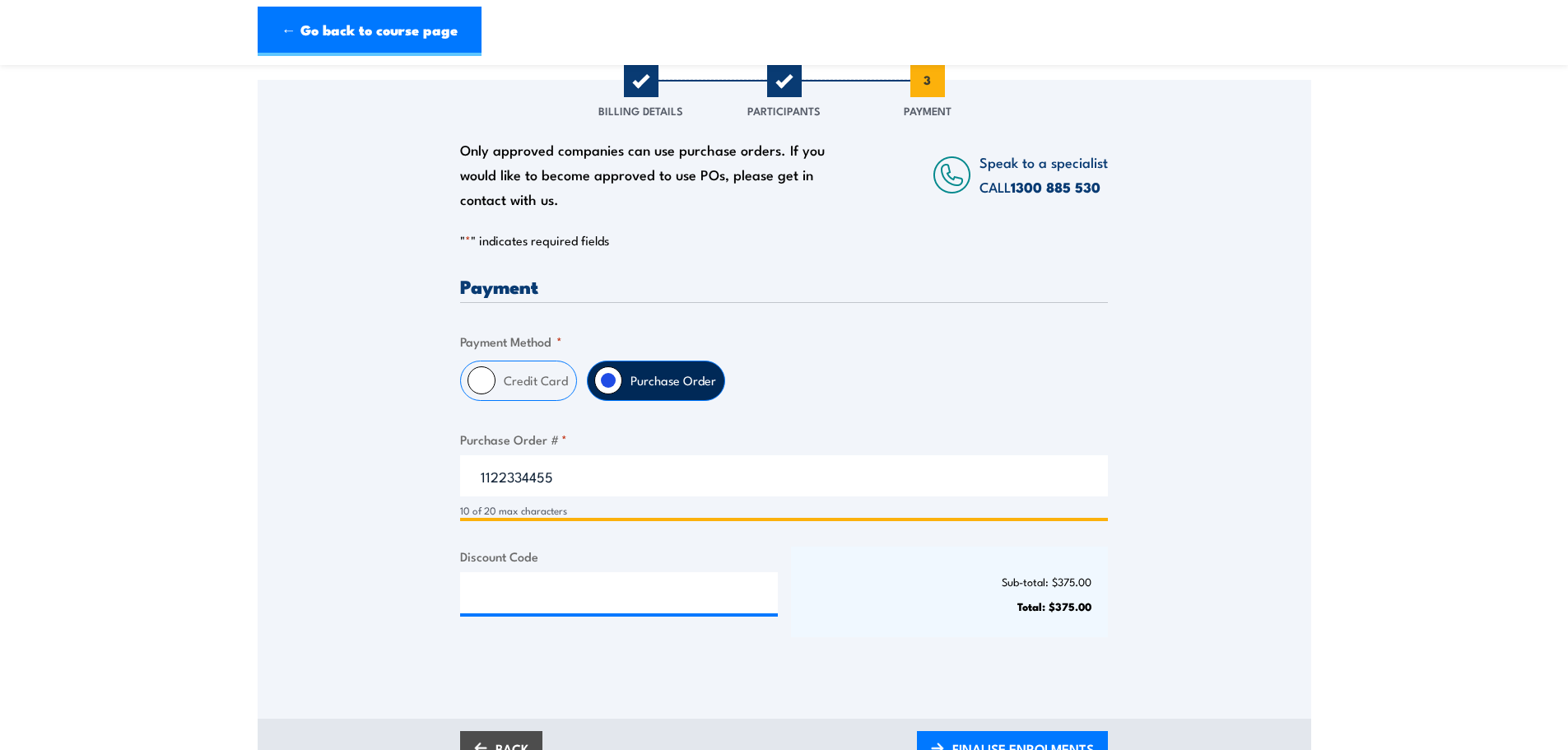
scroll to position [207, 0]
type input "1122334455"
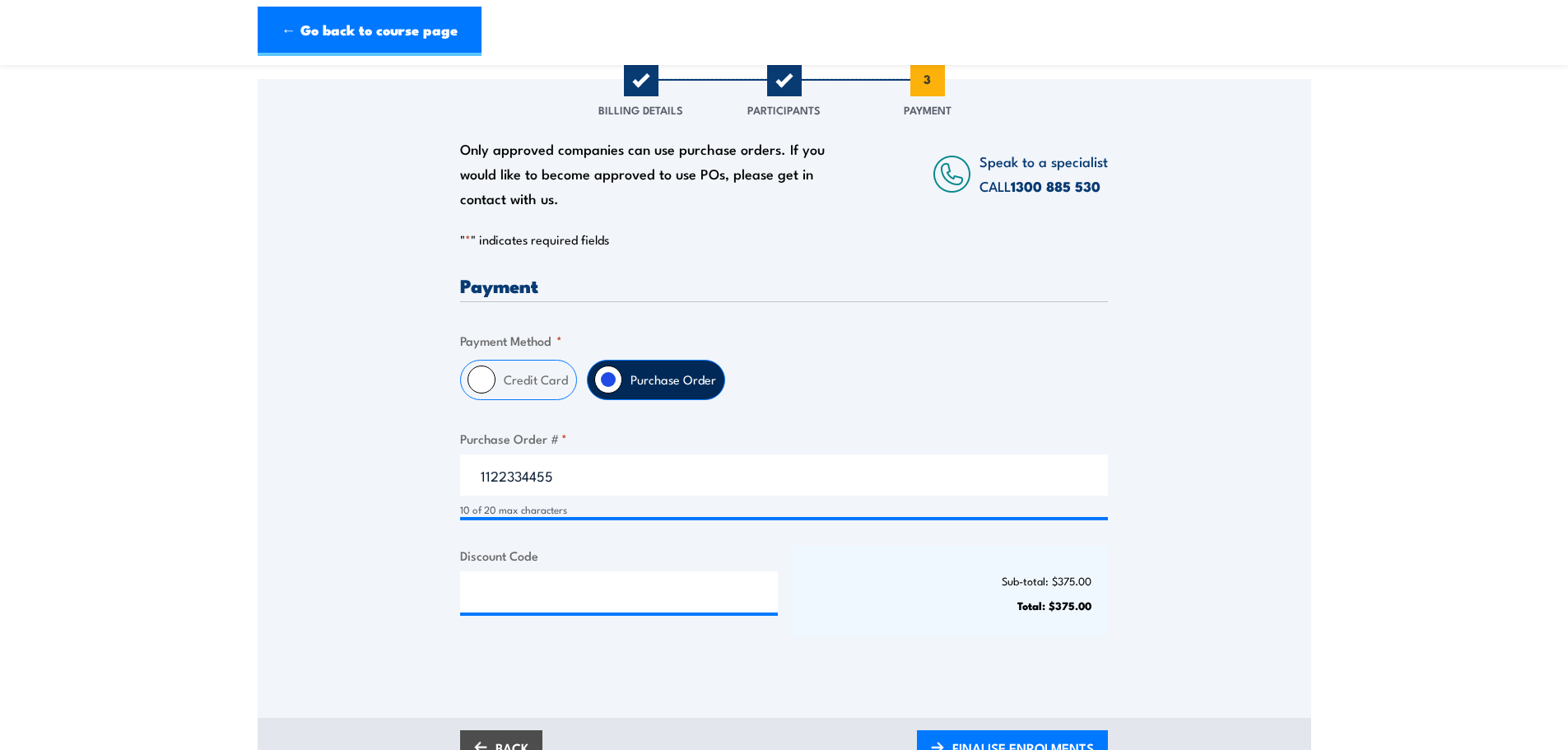
click at [868, 372] on div "Credit Card Purchase Order" at bounding box center [784, 379] width 648 height 40
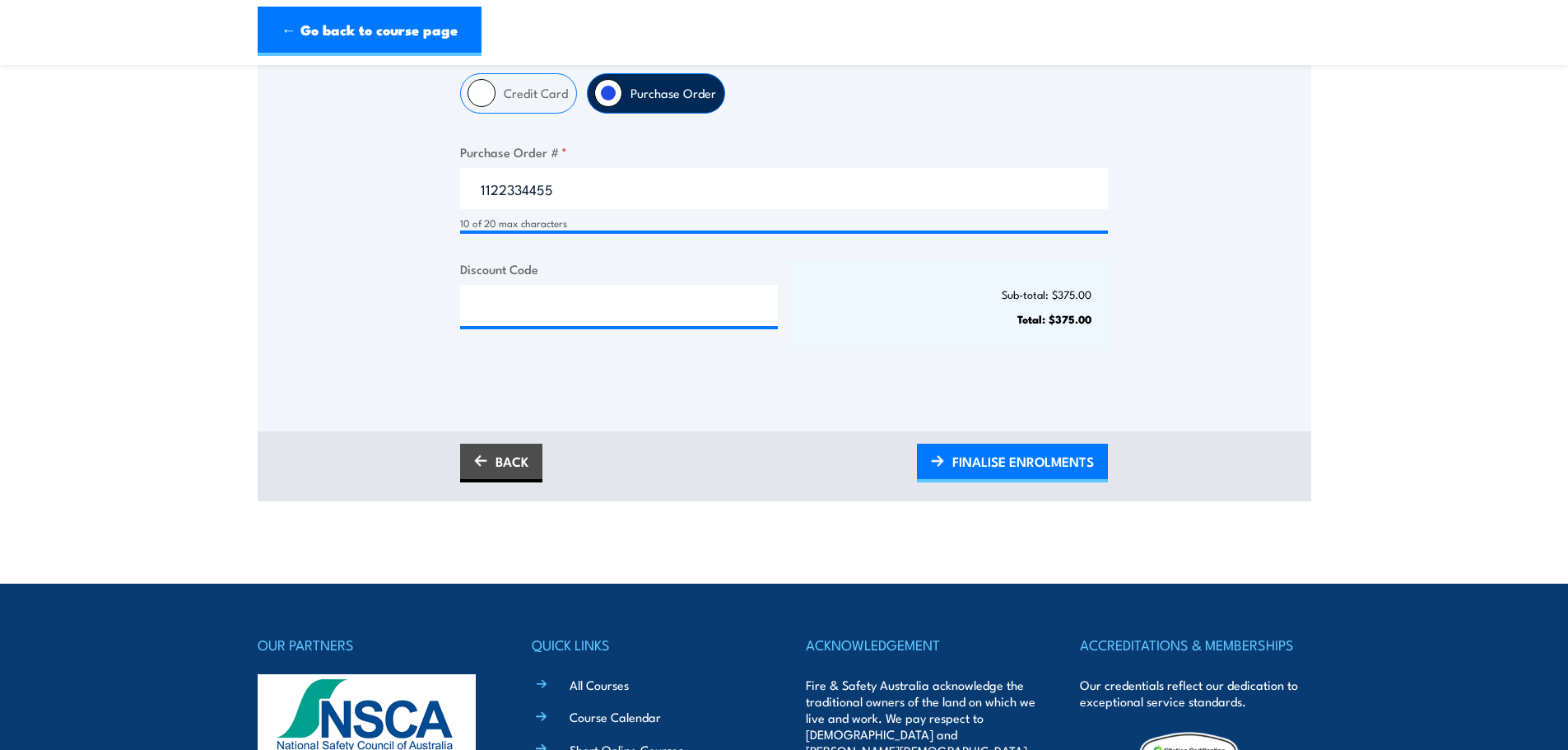
scroll to position [494, 0]
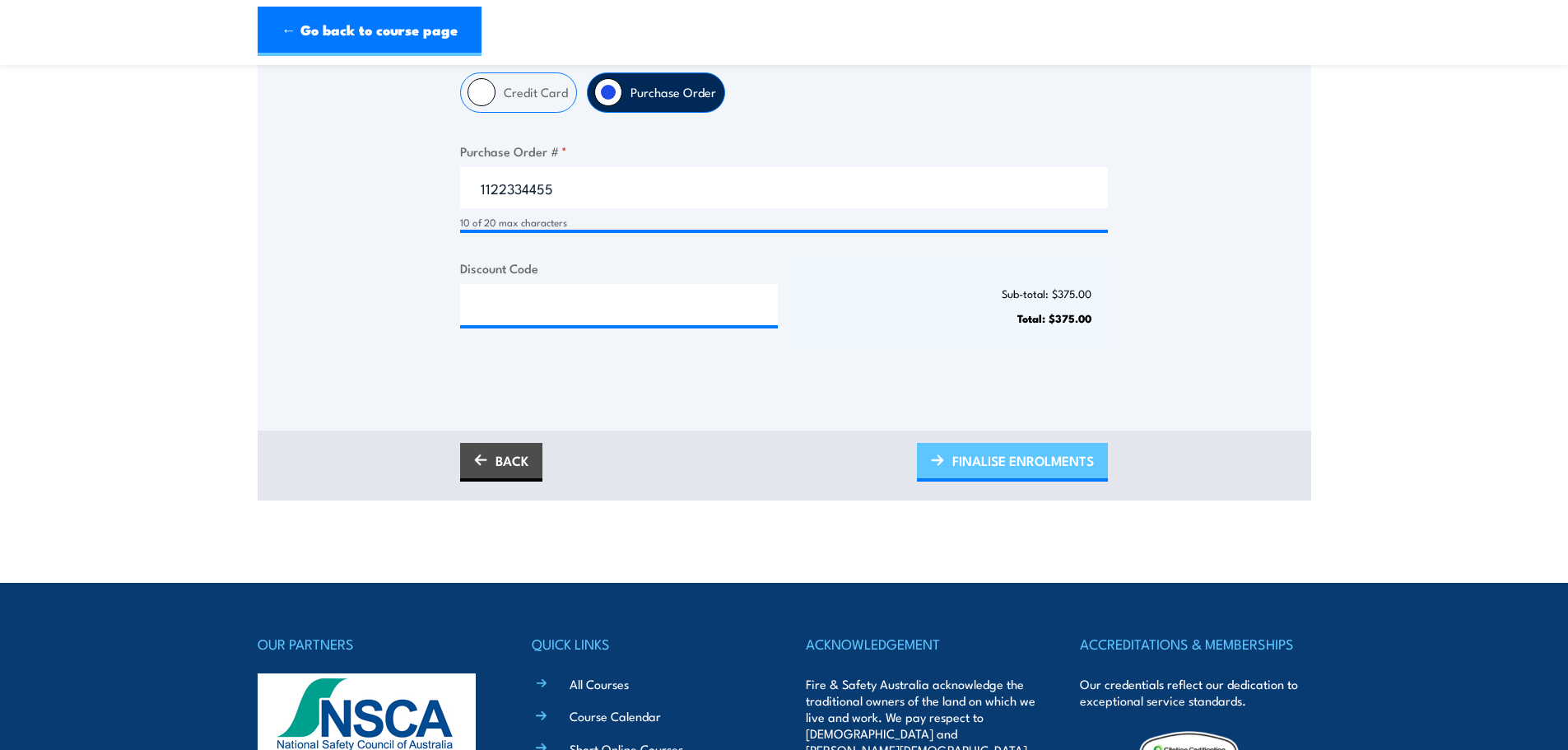
click at [981, 455] on span "FINALISE ENROLMENTS" at bounding box center [1024, 460] width 141 height 44
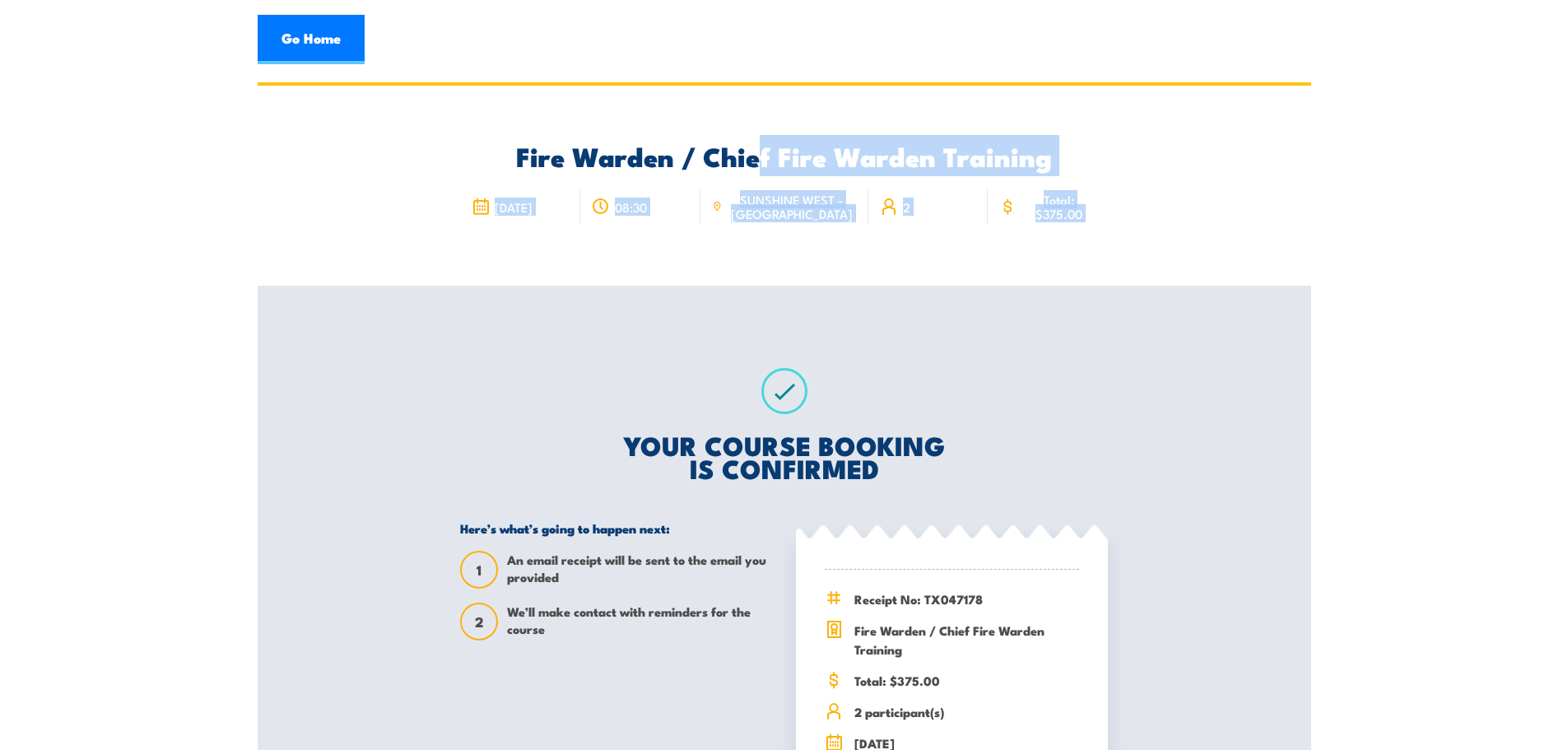
drag, startPoint x: 0, startPoint y: 0, endPoint x: 757, endPoint y: 148, distance: 771.3
click at [757, 148] on div "Fire Warden / Chief Fire Warden Training 11 November 2025 08:30 SUNSHINE WEST -…" at bounding box center [784, 507] width 1054 height 849
click at [675, 93] on div "Fire Warden / Chief Fire Warden Training 11 November 2025 08:30 SUNSHINE WEST -…" at bounding box center [784, 185] width 648 height 200
